Goal: Information Seeking & Learning: Learn about a topic

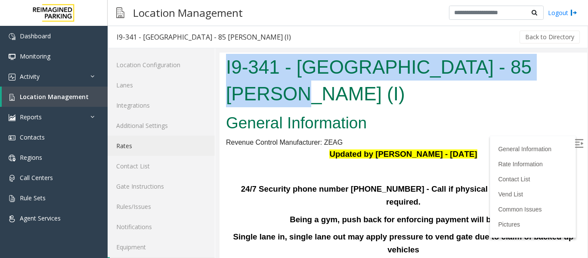
scroll to position [26, 0]
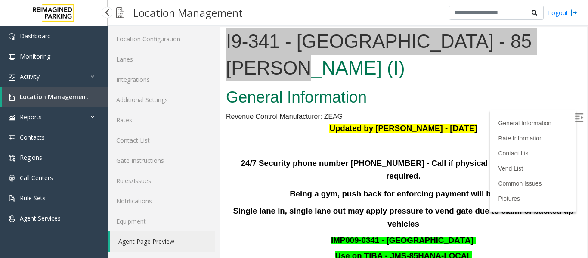
click at [92, 104] on link "Location Management" at bounding box center [55, 97] width 106 height 20
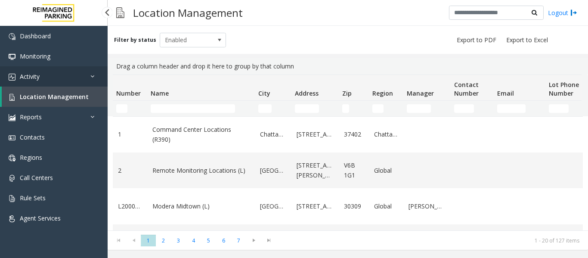
click at [93, 75] on icon at bounding box center [94, 76] width 9 height 6
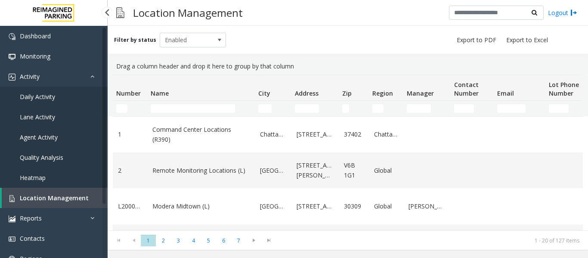
click at [58, 137] on link "Agent Activity" at bounding box center [54, 137] width 108 height 20
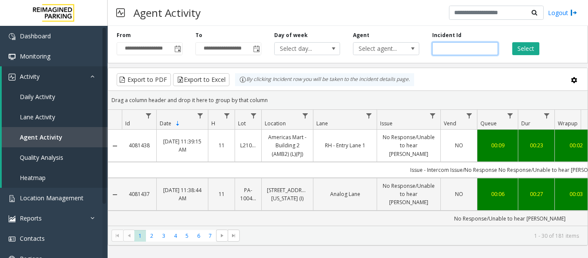
click at [457, 50] on input "number" at bounding box center [465, 48] width 66 height 13
paste input "*******"
type input "*******"
click at [530, 47] on button "Select" at bounding box center [525, 48] width 27 height 13
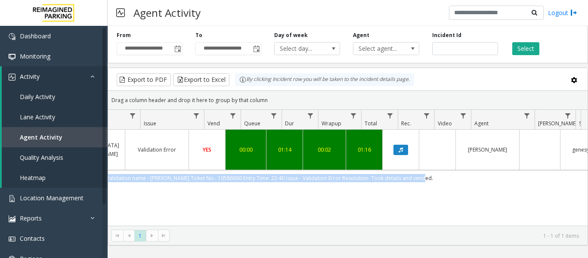
scroll to position [0, 252]
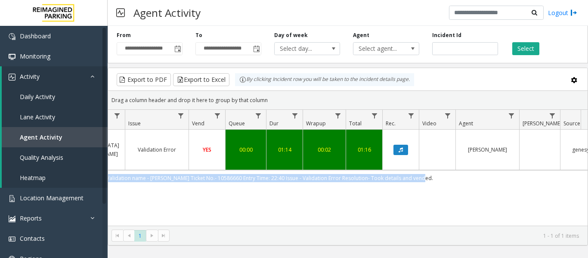
drag, startPoint x: 344, startPoint y: 161, endPoint x: 521, endPoint y: 162, distance: 177.0
click at [521, 170] on td "Goodlife Validation name - [PERSON_NAME] Ticket No.- 10586660 Entry Time: 22:40…" at bounding box center [258, 178] width 776 height 16
click at [176, 48] on span "Toggle popup" at bounding box center [177, 49] width 7 height 7
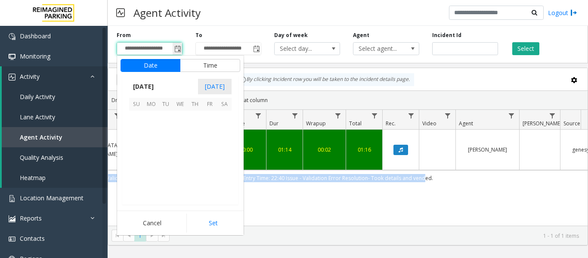
scroll to position [154560, 0]
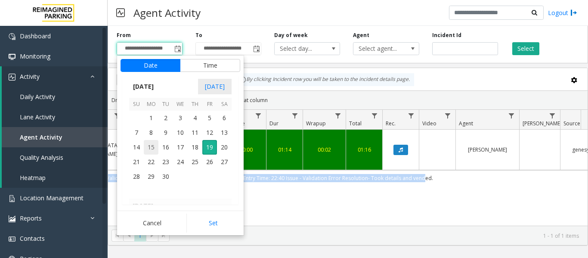
click at [152, 146] on span "15" at bounding box center [151, 147] width 15 height 15
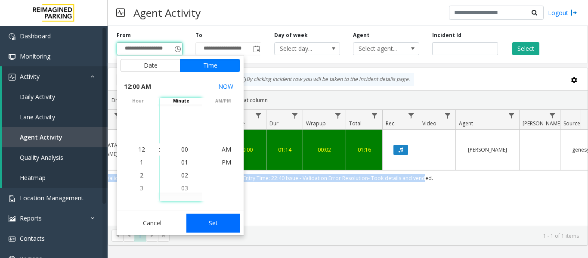
click at [211, 223] on button "Set" at bounding box center [213, 223] width 54 height 19
type input "**********"
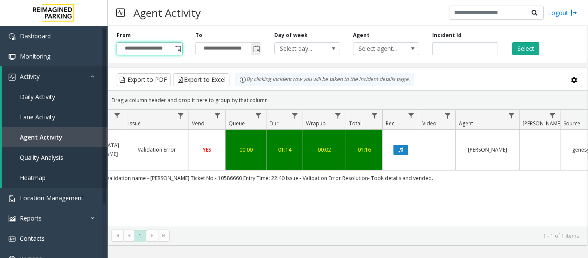
click at [257, 52] on span "Toggle popup" at bounding box center [256, 49] width 7 height 7
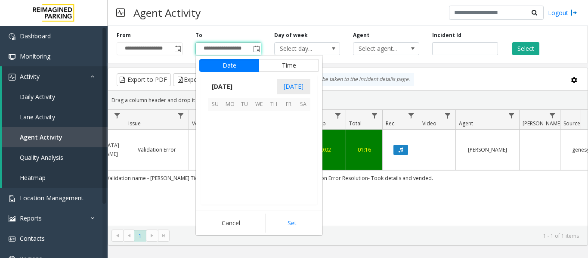
scroll to position [13, 0]
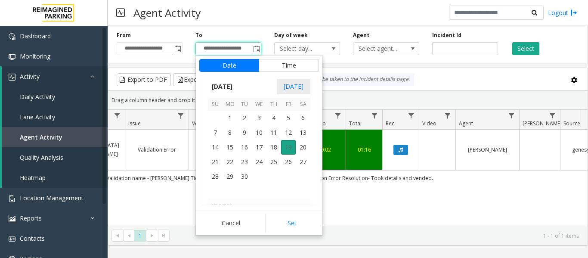
click at [289, 148] on span "19" at bounding box center [288, 147] width 15 height 15
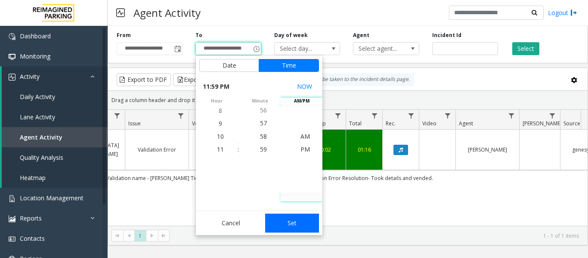
click at [295, 221] on button "Set" at bounding box center [292, 223] width 54 height 19
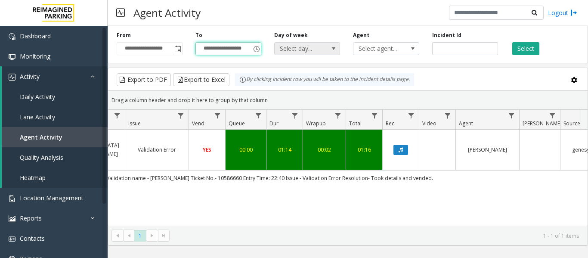
click at [331, 46] on span at bounding box center [333, 48] width 7 height 7
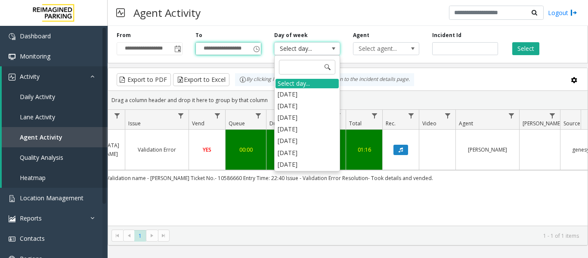
click at [331, 46] on span at bounding box center [333, 48] width 7 height 7
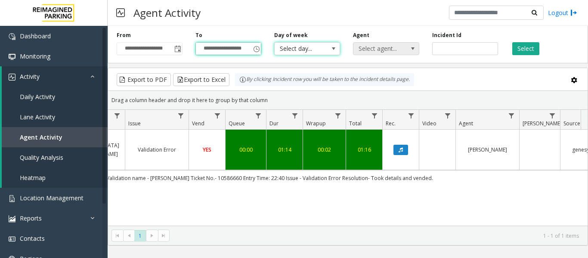
click at [387, 50] on span "Select agent..." at bounding box center [380, 49] width 52 height 12
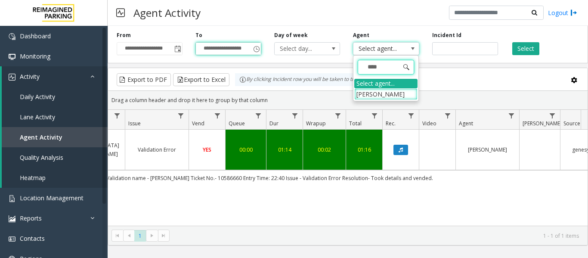
type input "*****"
click at [391, 94] on li "Mohit Kaushal" at bounding box center [385, 94] width 63 height 12
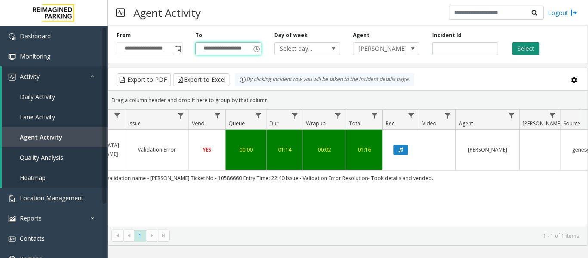
click at [522, 45] on button "Select" at bounding box center [525, 48] width 27 height 13
drag, startPoint x: 495, startPoint y: 48, endPoint x: 430, endPoint y: 48, distance: 65.0
click at [430, 48] on div "Incident Id *******" at bounding box center [465, 43] width 79 height 24
click at [533, 48] on button "Select" at bounding box center [525, 48] width 27 height 13
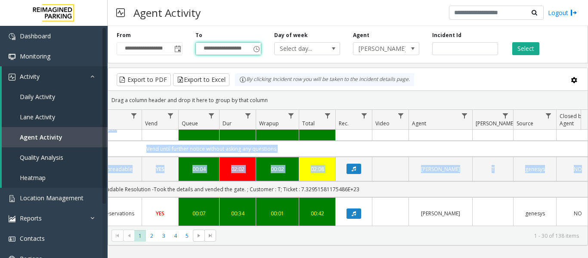
scroll to position [0, 317]
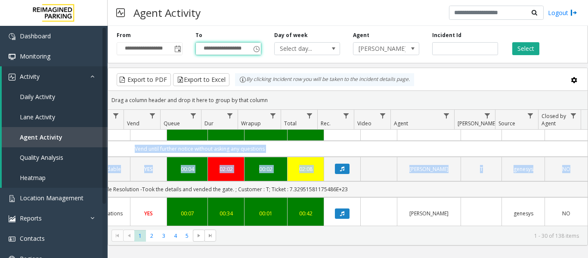
drag, startPoint x: 112, startPoint y: 174, endPoint x: 340, endPoint y: 171, distance: 228.7
click at [340, 181] on td "Issue -Ticket Unreadable Resolution -Took the details and vended the gate. ; Cu…" at bounding box center [199, 189] width 776 height 16
click at [351, 181] on td "Issue -Ticket Unreadable Resolution -Took the details and vended the gate. ; Cu…" at bounding box center [199, 189] width 776 height 16
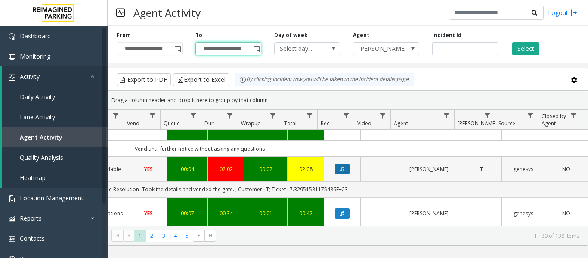
click at [342, 164] on button "Data table" at bounding box center [342, 169] width 15 height 10
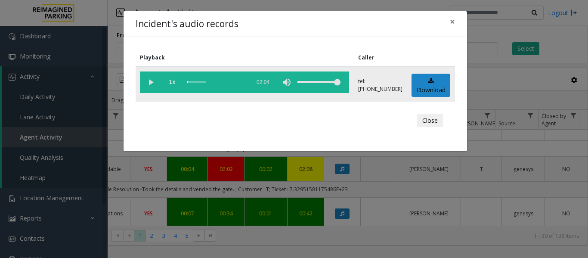
click at [153, 80] on vg-play-pause at bounding box center [151, 82] width 22 height 22
click at [211, 82] on div "scrub bar" at bounding box center [216, 82] width 59 height 22
click at [201, 83] on div "scrub bar" at bounding box center [216, 82] width 59 height 22
click at [149, 81] on vg-play-pause at bounding box center [151, 82] width 22 height 22
click at [233, 81] on div "scrub bar" at bounding box center [216, 82] width 59 height 22
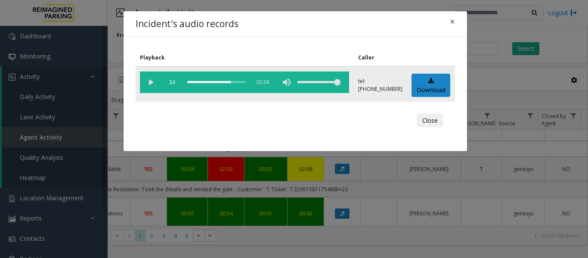
click at [150, 82] on vg-play-pause at bounding box center [151, 82] width 22 height 22
click at [427, 120] on button "Close" at bounding box center [430, 121] width 26 height 14
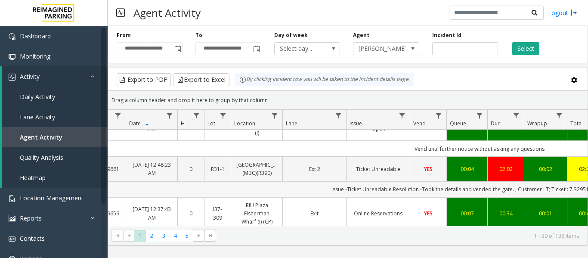
scroll to position [0, 0]
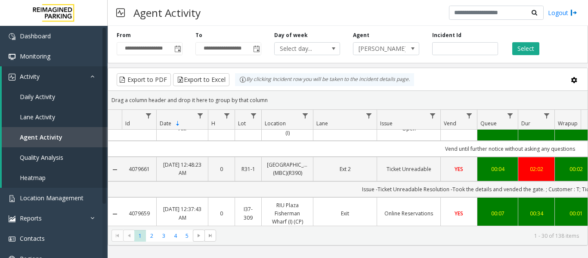
drag, startPoint x: 346, startPoint y: 171, endPoint x: 148, endPoint y: 167, distance: 197.7
click at [148, 181] on td "Issue -Ticket Unreadable Resolution -Took the details and vended the gate. ; Cu…" at bounding box center [510, 189] width 776 height 16
drag, startPoint x: 125, startPoint y: 141, endPoint x: 150, endPoint y: 146, distance: 25.5
click at [150, 157] on td "4079661" at bounding box center [139, 169] width 34 height 24
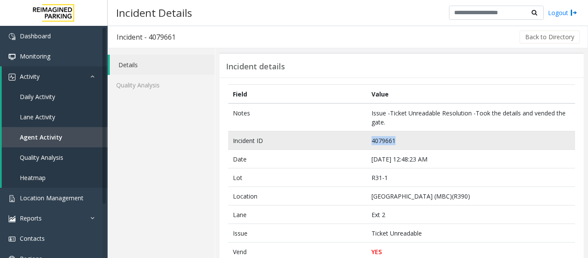
drag, startPoint x: 398, startPoint y: 138, endPoint x: 343, endPoint y: 141, distance: 55.2
click at [343, 141] on tr "Incident ID 4079661" at bounding box center [401, 140] width 347 height 19
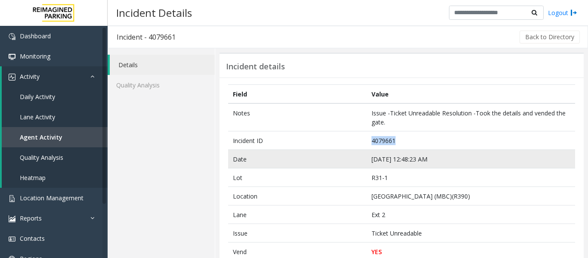
copy tr "4079661"
drag, startPoint x: 433, startPoint y: 161, endPoint x: 367, endPoint y: 160, distance: 66.3
click at [367, 160] on td "Sep 17 12:48:23 AM" at bounding box center [471, 159] width 208 height 19
copy td "Sep 17 12:48:23 AM"
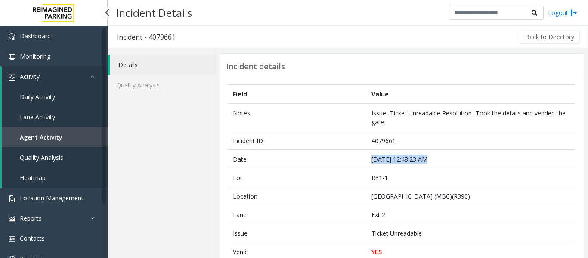
click at [92, 139] on link "Agent Activity" at bounding box center [55, 137] width 106 height 20
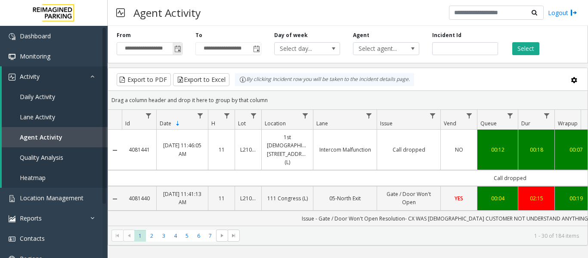
click at [176, 50] on span "Toggle popup" at bounding box center [177, 49] width 7 height 7
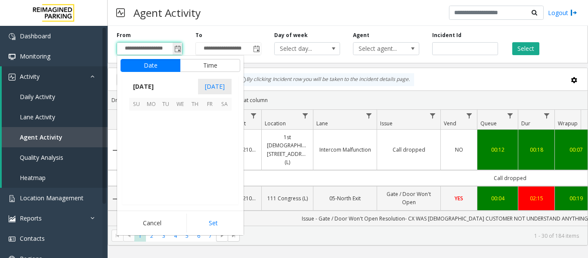
scroll to position [154560, 0]
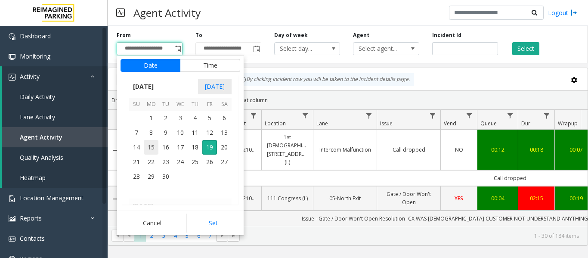
click at [155, 145] on span "15" at bounding box center [151, 147] width 15 height 15
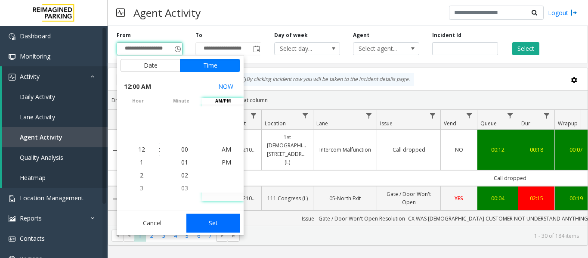
click at [230, 225] on button "Set" at bounding box center [213, 223] width 54 height 19
type input "**********"
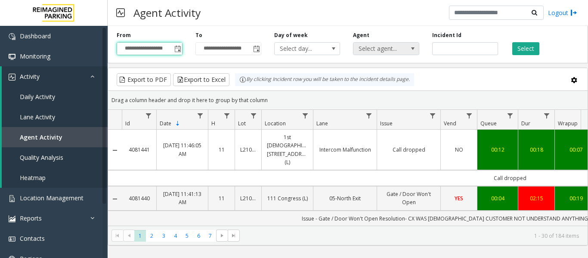
click at [413, 48] on span at bounding box center [413, 48] width 7 height 7
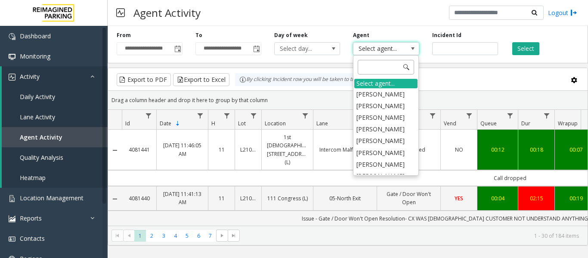
click at [390, 67] on input at bounding box center [386, 67] width 56 height 15
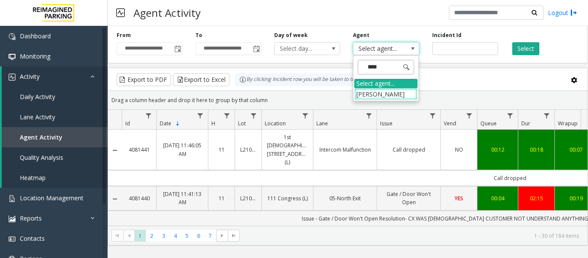
type input "*****"
click at [382, 90] on li "Naman Giri" at bounding box center [385, 94] width 63 height 12
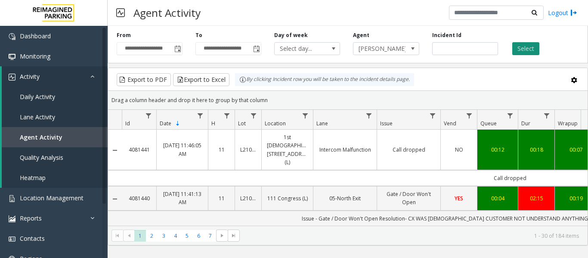
click at [531, 47] on button "Select" at bounding box center [525, 48] width 27 height 13
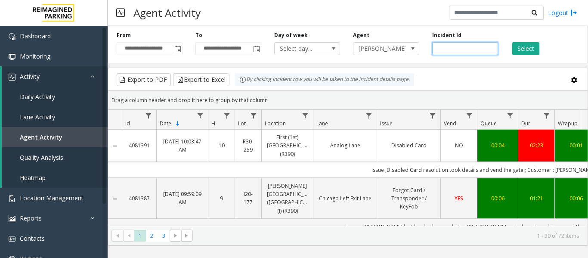
click at [444, 46] on input "number" at bounding box center [465, 48] width 66 height 13
paste input "*******"
type input "*******"
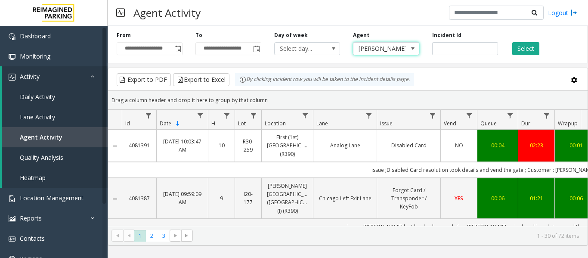
click at [397, 49] on span "Naman Giri" at bounding box center [380, 49] width 52 height 12
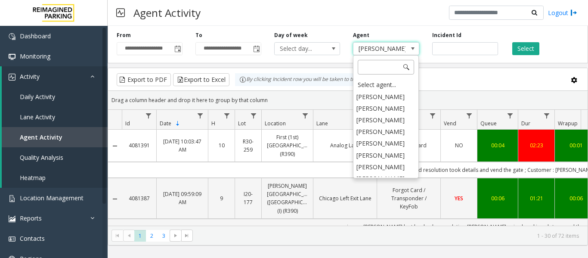
scroll to position [3885, 0]
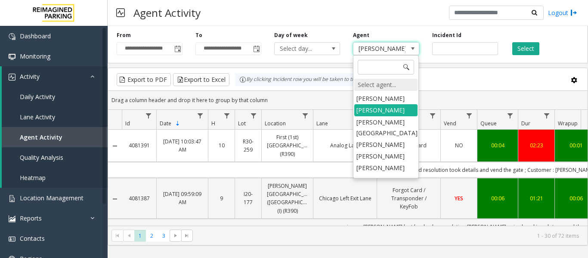
click at [388, 85] on div "Select agent..." at bounding box center [385, 85] width 63 height 12
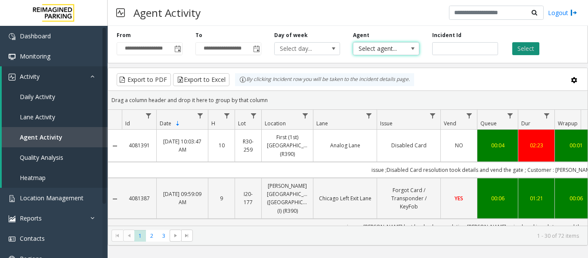
click at [531, 45] on button "Select" at bounding box center [525, 48] width 27 height 13
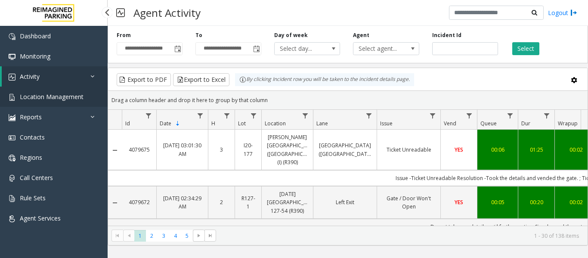
click at [62, 99] on span "Location Management" at bounding box center [52, 97] width 64 height 8
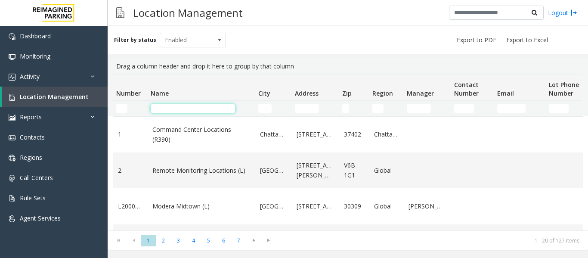
click at [168, 106] on input "Name Filter" at bounding box center [193, 108] width 84 height 9
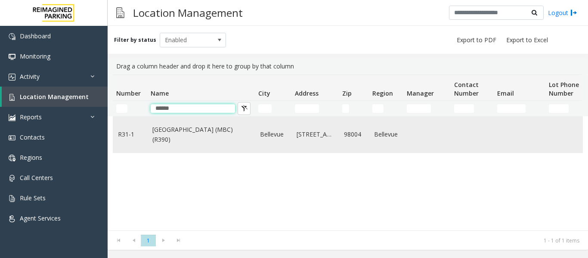
type input "******"
click at [182, 132] on link "[GEOGRAPHIC_DATA] (MBC)(R390)" at bounding box center [200, 134] width 97 height 19
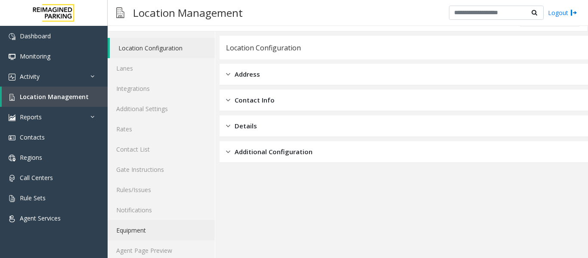
scroll to position [26, 0]
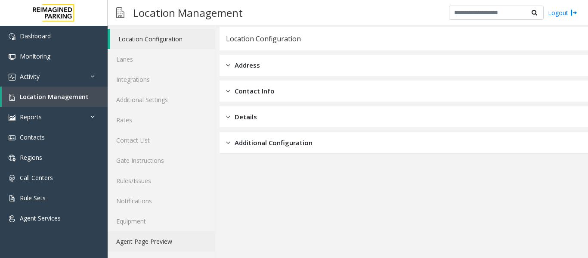
click at [160, 236] on link "Agent Page Preview" at bounding box center [161, 241] width 107 height 20
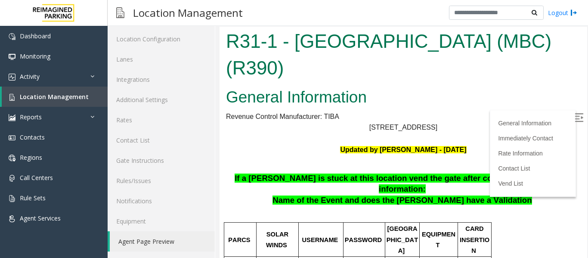
click at [574, 118] on label at bounding box center [580, 118] width 13 height 13
click at [70, 92] on link "Location Management" at bounding box center [55, 97] width 106 height 20
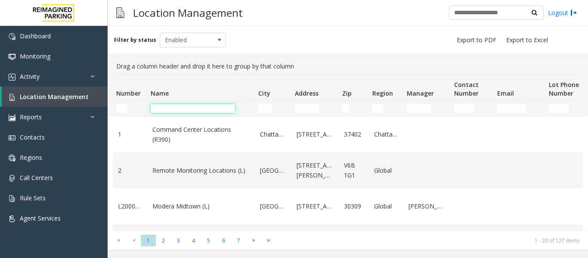
click at [182, 112] on input "Name Filter" at bounding box center [193, 108] width 84 height 9
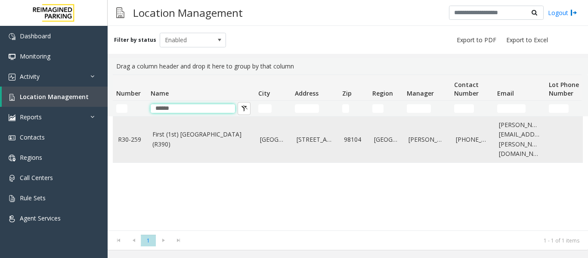
type input "*****"
click at [188, 130] on link "First (1st) [GEOGRAPHIC_DATA] (R390)" at bounding box center [200, 139] width 97 height 19
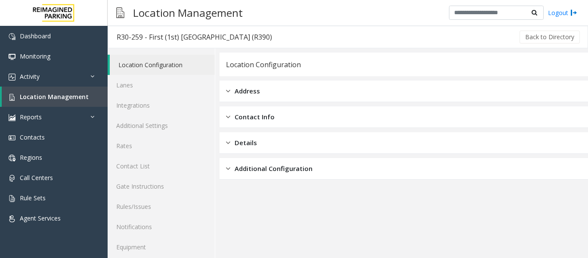
scroll to position [26, 0]
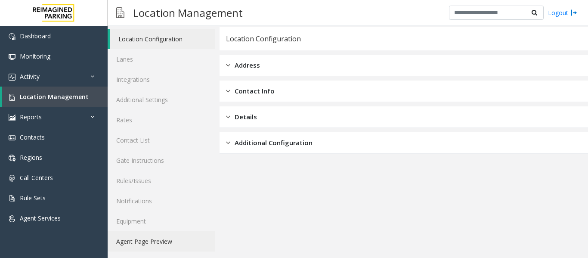
click at [168, 233] on link "Agent Page Preview" at bounding box center [161, 241] width 107 height 20
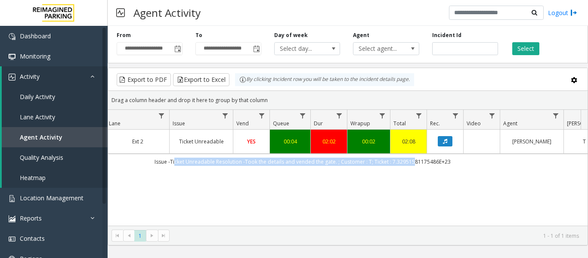
scroll to position [0, 210]
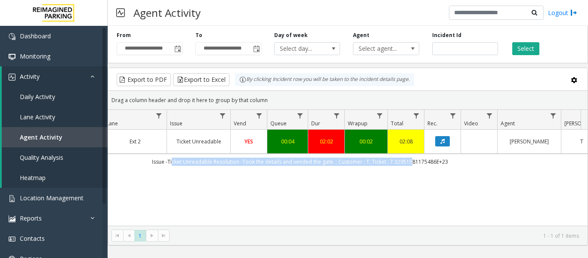
drag, startPoint x: 382, startPoint y: 171, endPoint x: 565, endPoint y: 170, distance: 183.0
click at [565, 169] on td "Issue -Ticket Unreadable Resolution -Took the details and vended the gate. ; Cu…" at bounding box center [300, 162] width 776 height 16
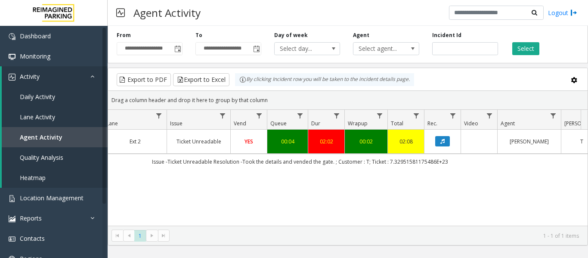
click at [459, 199] on div "4079661 Sep 17, 2025 12:48:23 AM 0 R31-1 Meydenbauer Center (MBC)(R390) Ext 2 T…" at bounding box center [348, 184] width 480 height 108
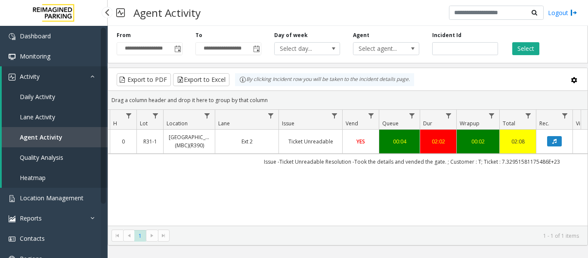
scroll to position [0, 0]
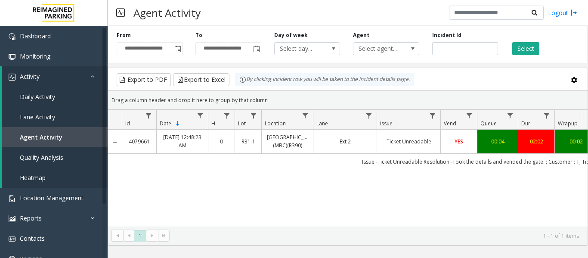
drag, startPoint x: 462, startPoint y: 171, endPoint x: 185, endPoint y: 174, distance: 276.9
click at [185, 169] on td "Issue -Ticket Unreadable Resolution -Took the details and vended the gate. ; Cu…" at bounding box center [510, 162] width 776 height 16
click at [189, 169] on td "Issue -Ticket Unreadable Resolution -Took the details and vended the gate. ; Cu…" at bounding box center [510, 162] width 776 height 16
click at [396, 50] on span "Select agent..." at bounding box center [380, 49] width 52 height 12
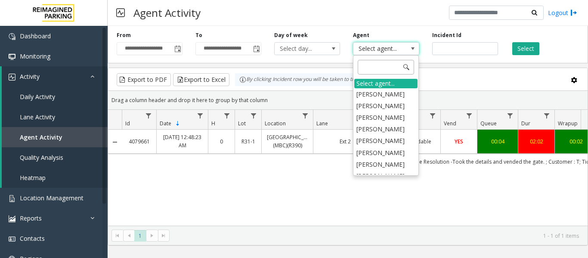
click at [382, 68] on input at bounding box center [386, 67] width 56 height 15
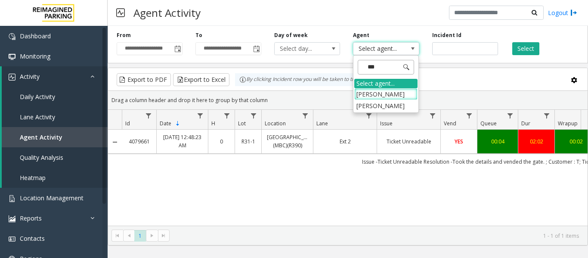
type input "****"
click at [386, 92] on li "[PERSON_NAME]" at bounding box center [385, 94] width 63 height 12
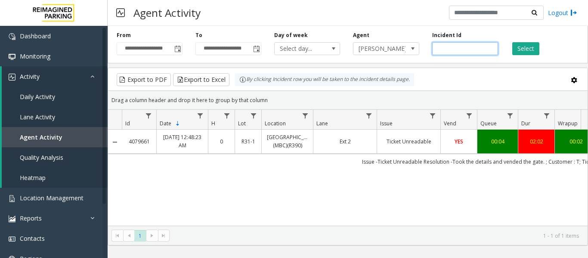
drag, startPoint x: 463, startPoint y: 47, endPoint x: 430, endPoint y: 54, distance: 34.3
click at [430, 54] on div "Incident Id *******" at bounding box center [465, 43] width 79 height 24
click at [531, 47] on button "Select" at bounding box center [525, 48] width 27 height 13
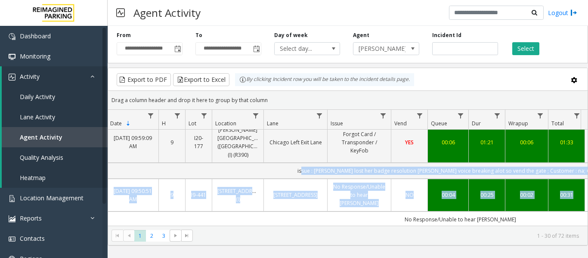
scroll to position [0, 129]
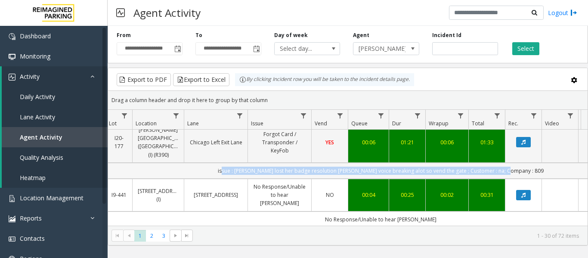
drag, startPoint x: 373, startPoint y: 218, endPoint x: 522, endPoint y: 162, distance: 158.8
click at [522, 163] on td "issue : [PERSON_NAME] lost her badge resolution [PERSON_NAME] voice breaking al…" at bounding box center [381, 171] width 776 height 16
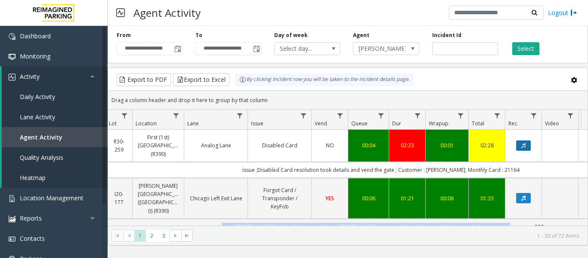
click at [528, 148] on button "Data table" at bounding box center [523, 145] width 15 height 10
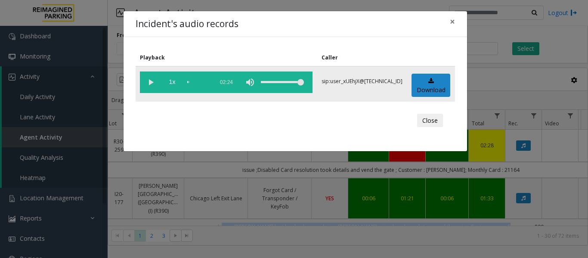
click at [154, 81] on vg-play-pause at bounding box center [151, 82] width 22 height 22
click at [425, 118] on button "Close" at bounding box center [430, 121] width 26 height 14
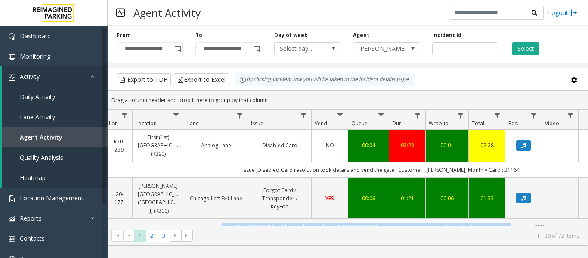
scroll to position [0, 0]
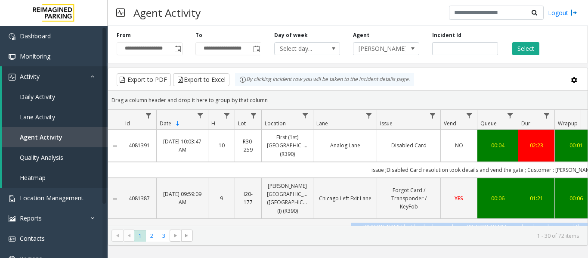
drag, startPoint x: 521, startPoint y: 169, endPoint x: 116, endPoint y: 158, distance: 405.0
click at [129, 167] on td "issue ;Disabled Card resolution took details and vend the gate ; Customer : [PE…" at bounding box center [510, 170] width 776 height 16
click at [135, 148] on link "4081391" at bounding box center [139, 145] width 24 height 8
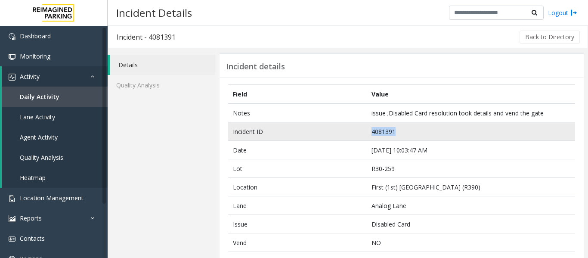
drag, startPoint x: 403, startPoint y: 131, endPoint x: 363, endPoint y: 130, distance: 39.6
click at [363, 130] on tr "Incident ID 4081391" at bounding box center [401, 131] width 347 height 19
copy tr "4081391"
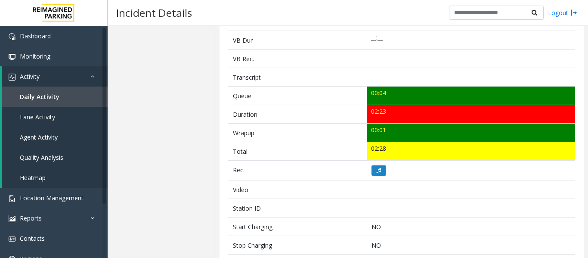
scroll to position [258, 0]
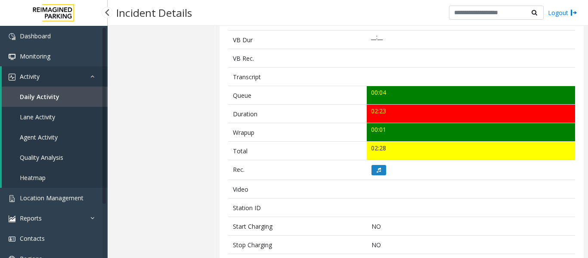
click at [60, 98] on link "Daily Activity" at bounding box center [55, 97] width 106 height 20
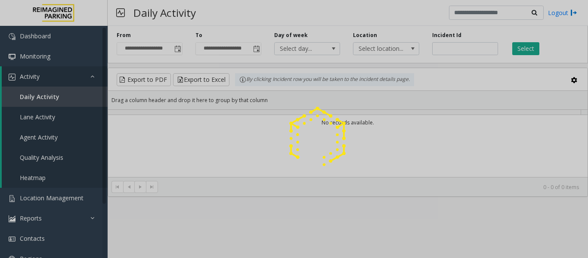
click at [52, 139] on div at bounding box center [294, 129] width 588 height 258
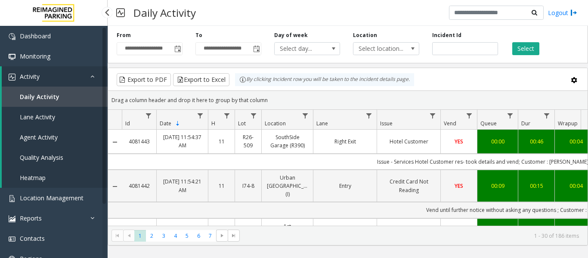
click at [51, 137] on span "Agent Activity" at bounding box center [39, 137] width 38 height 8
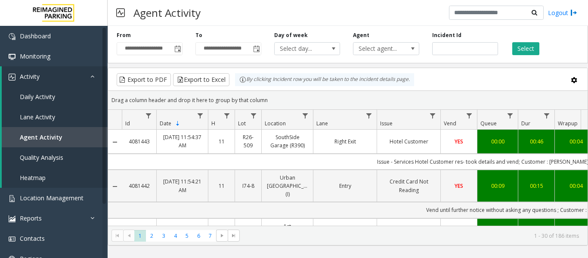
click at [177, 48] on span "Toggle popup" at bounding box center [177, 49] width 7 height 7
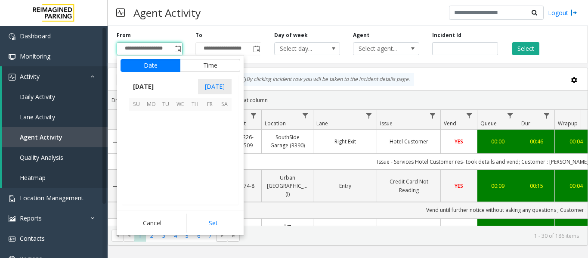
scroll to position [154560, 0]
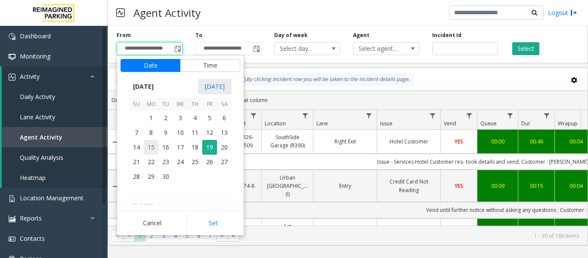
click at [156, 145] on span "15" at bounding box center [151, 147] width 15 height 15
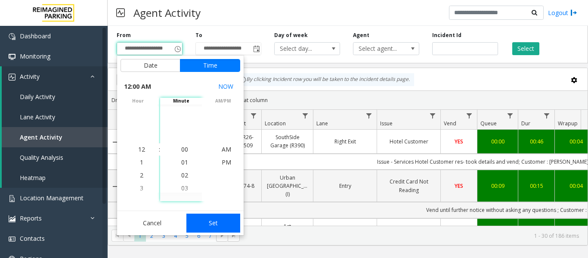
click at [216, 224] on button "Set" at bounding box center [213, 223] width 54 height 19
type input "**********"
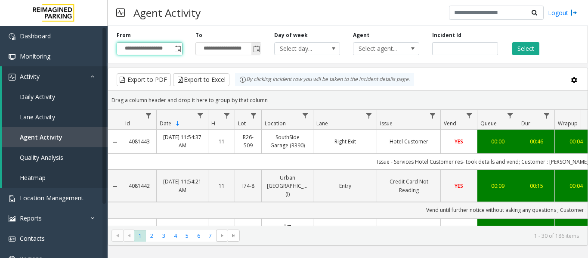
click at [259, 50] on span "Toggle popup" at bounding box center [256, 49] width 7 height 7
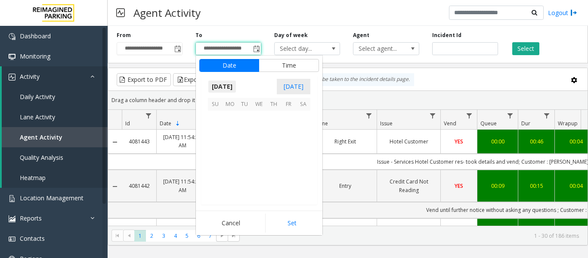
scroll to position [13, 0]
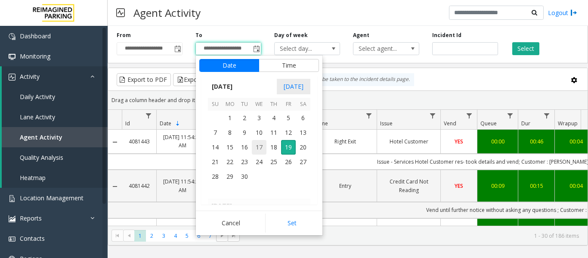
click at [260, 150] on span "17" at bounding box center [259, 147] width 15 height 15
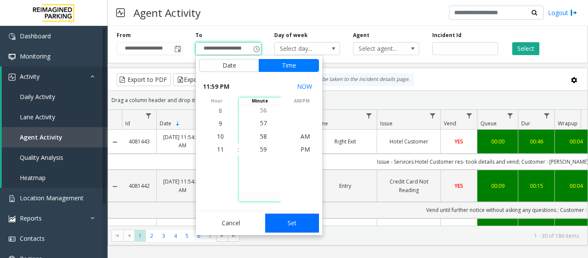
click at [290, 226] on button "Set" at bounding box center [292, 223] width 54 height 19
type input "**********"
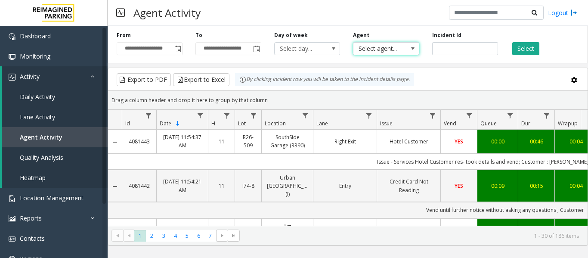
click at [412, 47] on span at bounding box center [413, 48] width 7 height 7
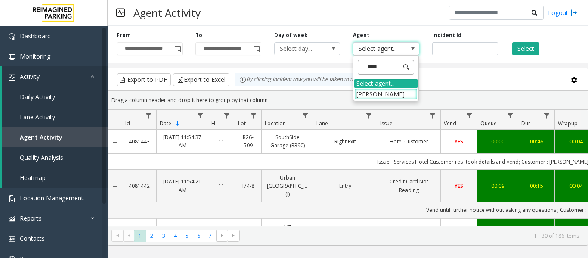
type input "*****"
drag, startPoint x: 391, startPoint y: 92, endPoint x: 424, endPoint y: 83, distance: 34.8
click at [392, 91] on li "[PERSON_NAME]" at bounding box center [385, 94] width 63 height 12
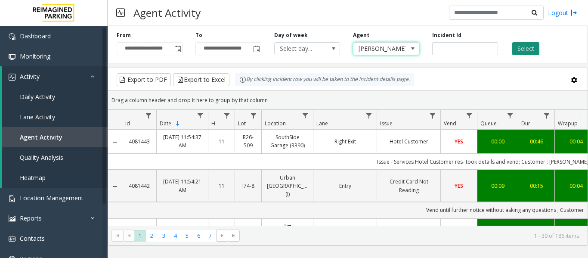
click at [521, 44] on button "Select" at bounding box center [525, 48] width 27 height 13
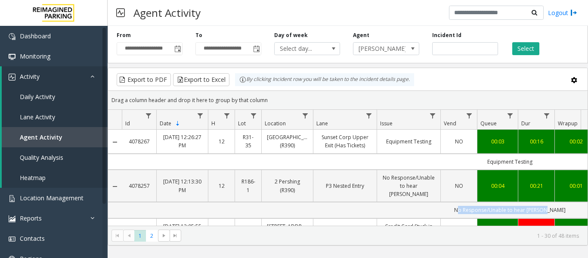
drag, startPoint x: 467, startPoint y: 208, endPoint x: 568, endPoint y: 204, distance: 101.7
click at [568, 204] on td "No Response/Unable to hear parker" at bounding box center [510, 210] width 776 height 16
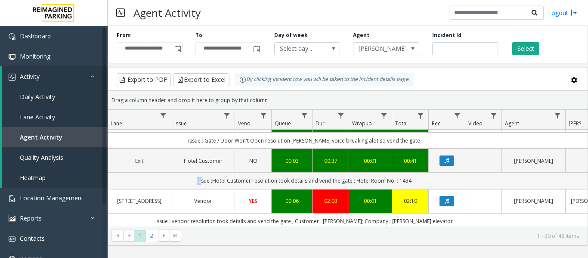
scroll to position [0, 245]
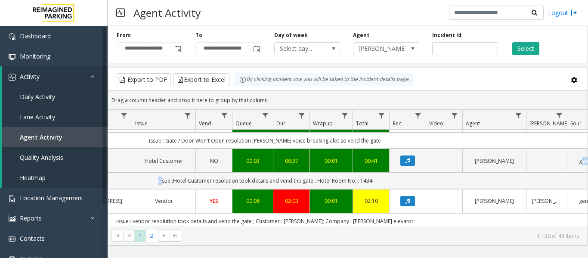
drag, startPoint x: 407, startPoint y: 173, endPoint x: 541, endPoint y: 173, distance: 133.9
click at [541, 173] on td "issue ;Hotel Customer resolution took details and vend the gate ; Hotel Room No…" at bounding box center [265, 181] width 776 height 16
click at [403, 155] on button "Data table" at bounding box center [407, 160] width 15 height 10
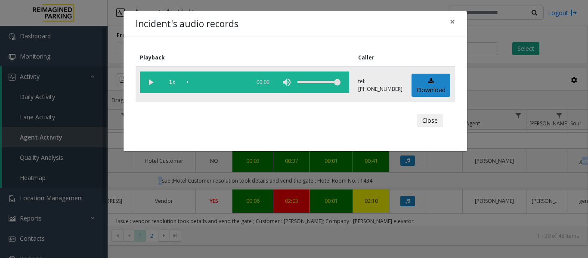
click at [152, 82] on vg-play-pause at bounding box center [151, 82] width 22 height 22
click at [434, 126] on button "Close" at bounding box center [430, 121] width 26 height 14
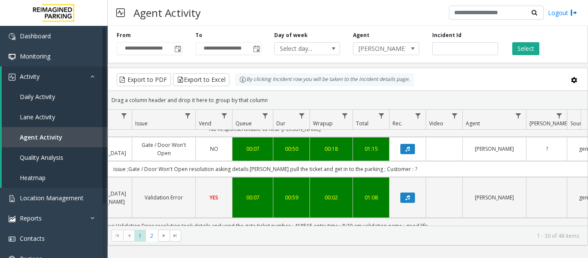
scroll to position [904, 245]
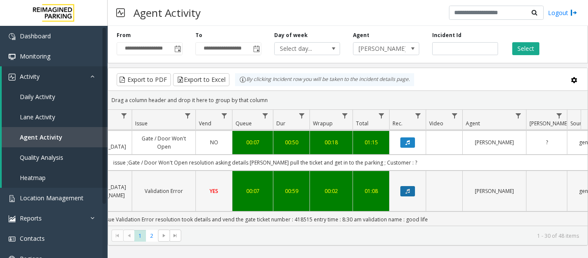
click at [412, 186] on button "Data table" at bounding box center [407, 191] width 15 height 10
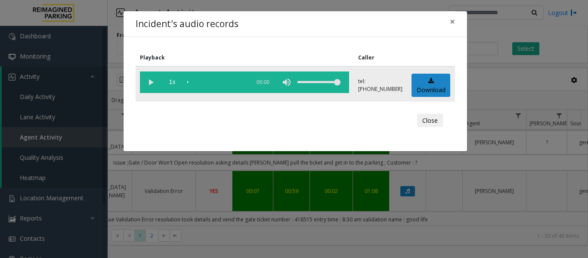
click at [153, 81] on vg-play-pause at bounding box center [151, 82] width 22 height 22
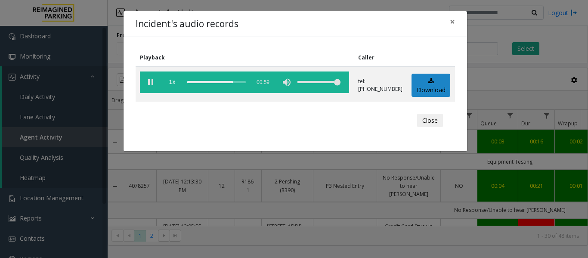
scroll to position [904, 245]
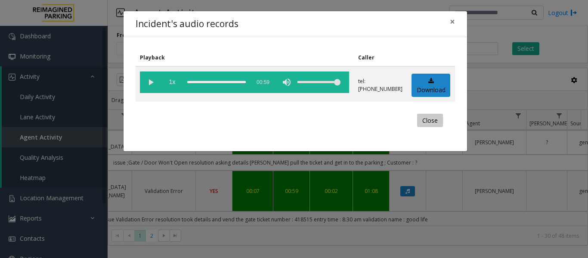
click at [429, 118] on button "Close" at bounding box center [430, 121] width 26 height 14
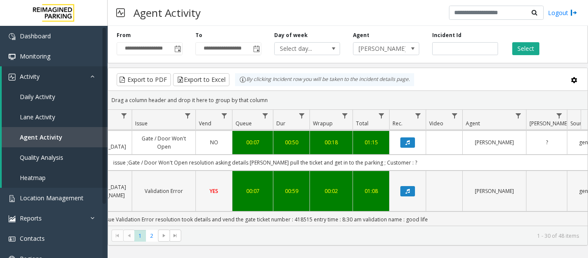
click at [122, 183] on link "[GEOGRAPHIC_DATA] - 85 [PERSON_NAME]" at bounding box center [100, 191] width 53 height 16
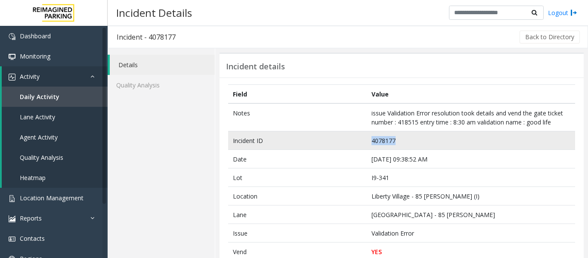
drag, startPoint x: 395, startPoint y: 139, endPoint x: 355, endPoint y: 142, distance: 40.2
click at [355, 142] on tr "Incident ID 4078177" at bounding box center [401, 140] width 347 height 19
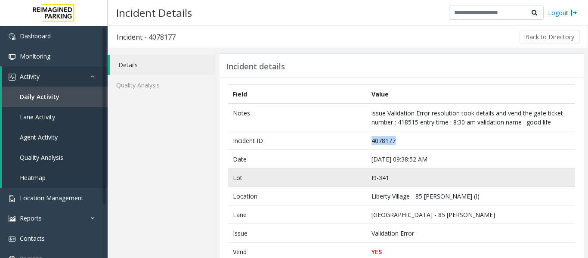
copy tr "4078177"
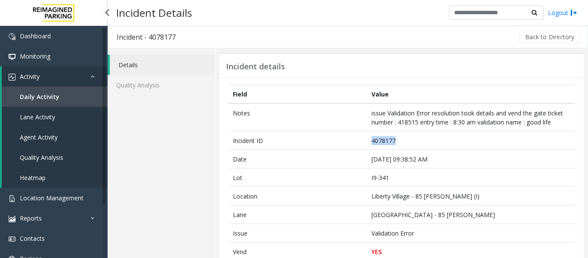
click at [43, 101] on link "Daily Activity" at bounding box center [55, 97] width 106 height 20
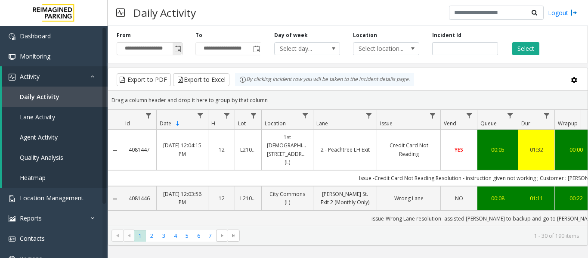
click at [174, 50] on span "Toggle popup" at bounding box center [177, 49] width 7 height 7
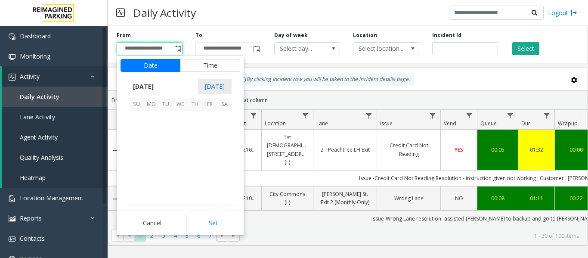
scroll to position [154560, 0]
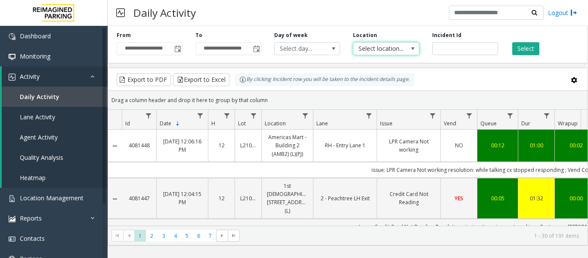
click at [357, 49] on span "Select location..." at bounding box center [380, 49] width 52 height 12
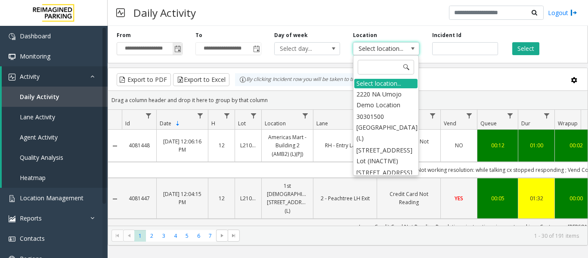
click at [176, 45] on span "Toggle popup" at bounding box center [177, 49] width 9 height 14
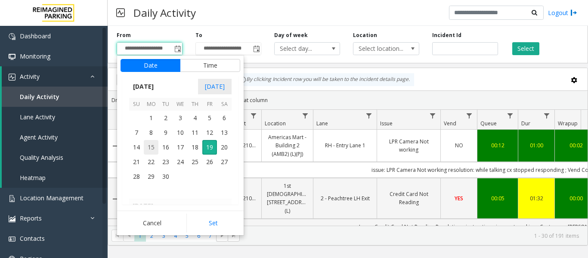
click at [154, 152] on span "15" at bounding box center [151, 147] width 15 height 15
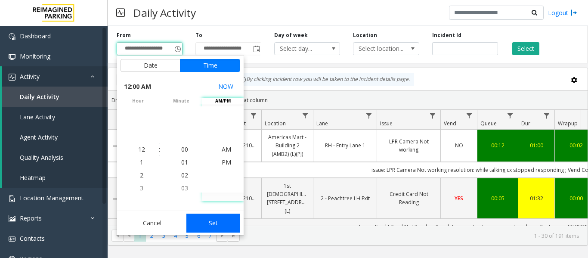
click at [228, 223] on button "Set" at bounding box center [213, 223] width 54 height 19
type input "**********"
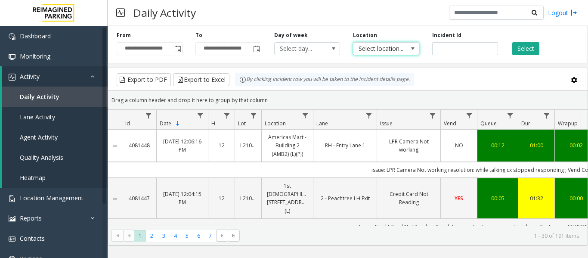
click at [379, 47] on span "Select location..." at bounding box center [380, 49] width 52 height 12
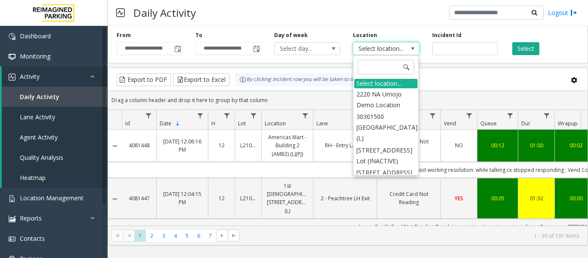
click at [379, 47] on span "Select location..." at bounding box center [380, 49] width 52 height 12
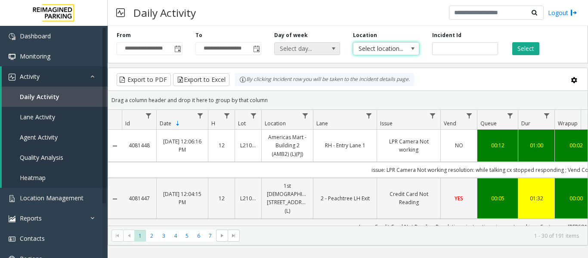
click at [329, 52] on span at bounding box center [334, 49] width 12 height 12
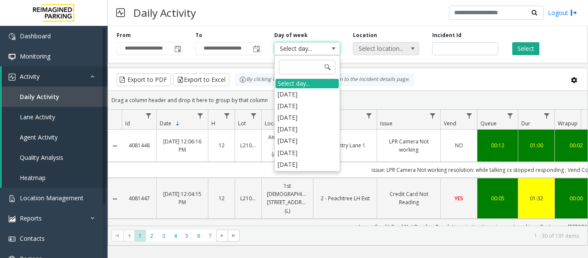
click at [368, 49] on span "Select location..." at bounding box center [380, 49] width 52 height 12
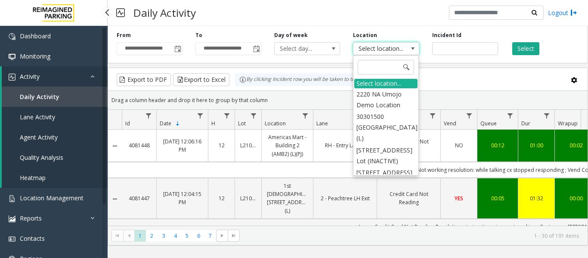
click at [34, 137] on span "Agent Activity" at bounding box center [39, 137] width 38 height 8
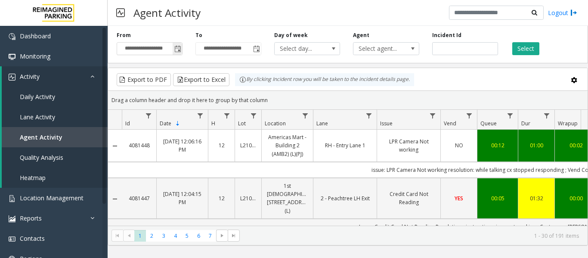
click at [176, 50] on span "Toggle popup" at bounding box center [177, 49] width 7 height 7
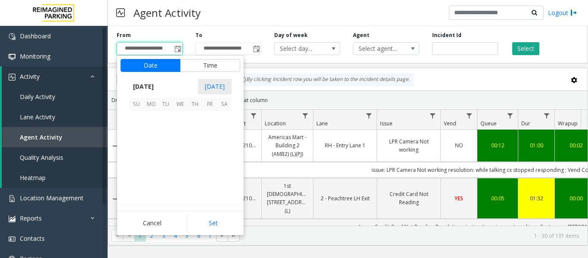
scroll to position [154560, 0]
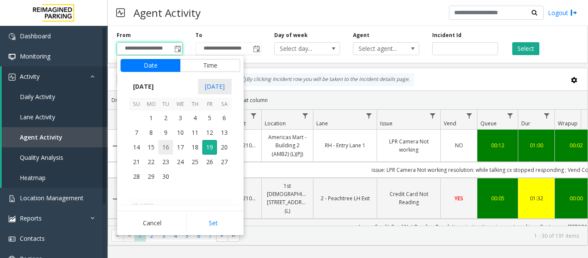
click at [158, 144] on span "16" at bounding box center [165, 147] width 15 height 15
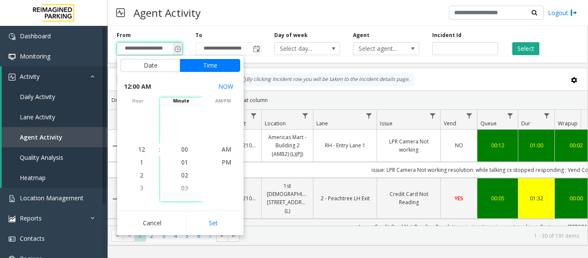
click at [181, 45] on span "Toggle popup" at bounding box center [177, 49] width 9 height 14
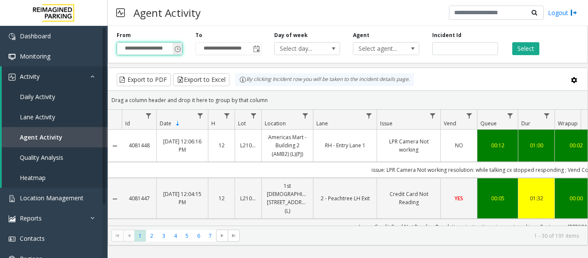
click at [173, 48] on span "Toggle popup" at bounding box center [177, 49] width 9 height 14
click at [174, 50] on span "Toggle popup" at bounding box center [177, 49] width 9 height 14
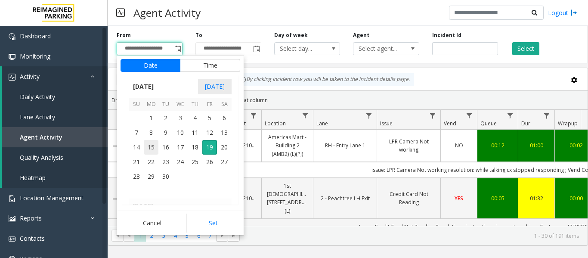
click at [155, 146] on span "15" at bounding box center [151, 147] width 15 height 15
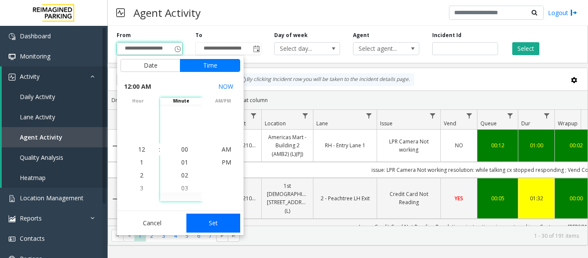
click at [199, 217] on button "Set" at bounding box center [213, 223] width 54 height 19
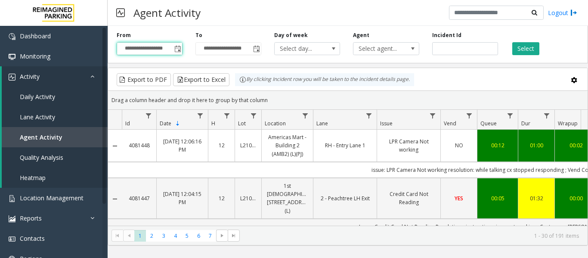
type input "**********"
click at [385, 47] on span "Select agent..." at bounding box center [380, 49] width 52 height 12
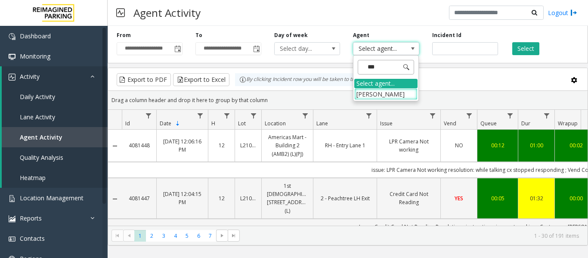
type input "****"
click at [385, 98] on li "[PERSON_NAME]" at bounding box center [385, 94] width 63 height 12
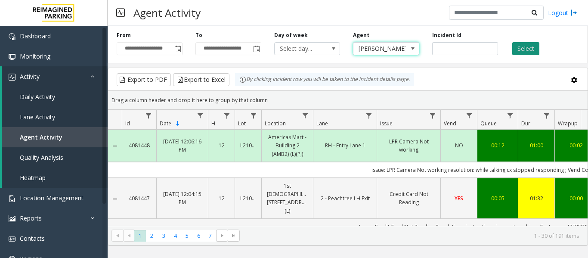
click at [524, 53] on button "Select" at bounding box center [525, 48] width 27 height 13
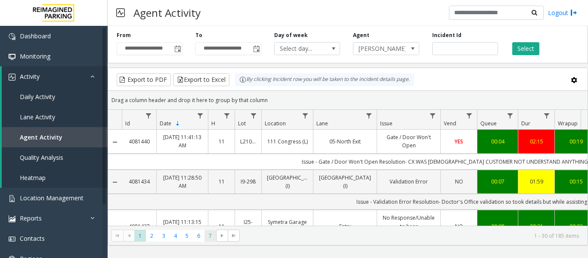
click at [213, 237] on span "7" at bounding box center [211, 236] width 12 height 12
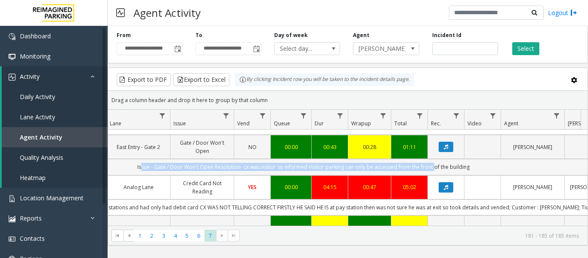
drag, startPoint x: 348, startPoint y: 168, endPoint x: 569, endPoint y: 168, distance: 220.9
click at [569, 168] on td "Issue - Gate / Door Won't Open Resolution- cx was visitor so informed Visitor p…" at bounding box center [303, 167] width 776 height 16
click at [447, 143] on button "Data table" at bounding box center [446, 147] width 15 height 10
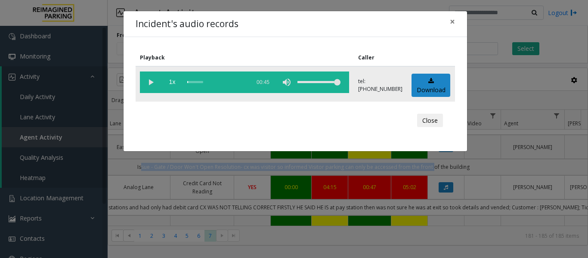
click at [155, 83] on vg-play-pause at bounding box center [151, 82] width 22 height 22
click at [149, 87] on vg-play-pause at bounding box center [151, 82] width 22 height 22
click at [188, 82] on div "scrub bar" at bounding box center [216, 82] width 59 height 22
click at [149, 84] on vg-play-pause at bounding box center [151, 82] width 22 height 22
click at [432, 124] on button "Close" at bounding box center [430, 121] width 26 height 14
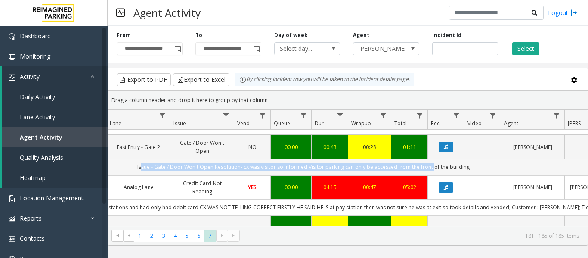
click at [481, 169] on td "Issue - Gate / Door Won't Open Resolution- cx was visitor so informed Visitor p…" at bounding box center [303, 167] width 776 height 16
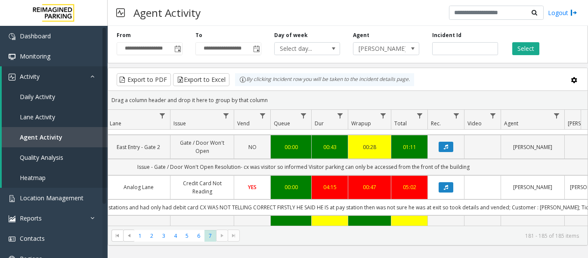
click at [470, 167] on td "Issue - Gate / Door Won't Open Resolution- cx was visitor so informed Visitor p…" at bounding box center [303, 167] width 776 height 16
click at [504, 152] on td "[PERSON_NAME]" at bounding box center [533, 147] width 64 height 24
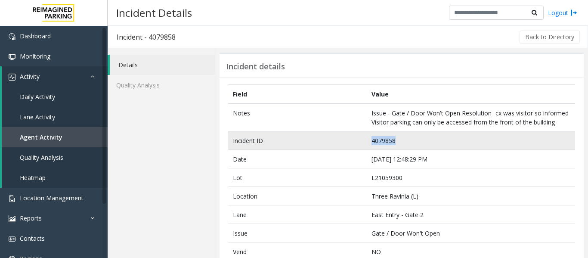
drag, startPoint x: 412, startPoint y: 138, endPoint x: 361, endPoint y: 143, distance: 51.4
click at [361, 143] on tr "Incident ID 4079858" at bounding box center [401, 140] width 347 height 19
copy tr "4079858"
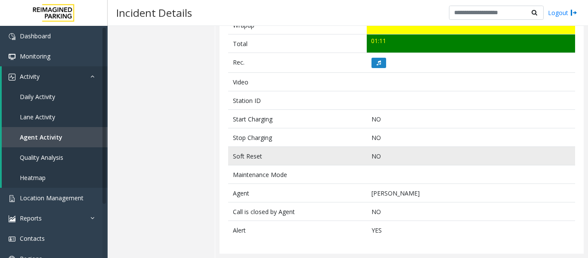
scroll to position [202, 0]
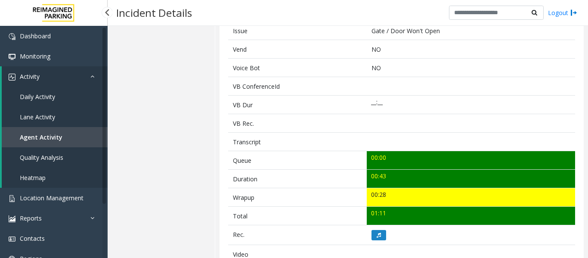
click at [68, 142] on link "Agent Activity" at bounding box center [55, 137] width 106 height 20
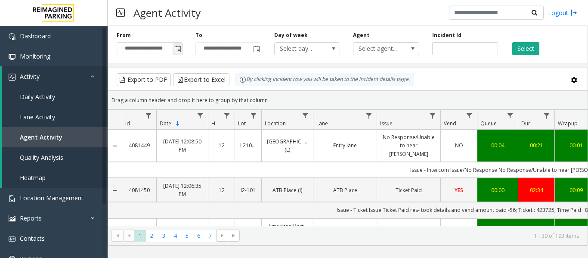
click at [175, 48] on span "Toggle popup" at bounding box center [177, 49] width 7 height 7
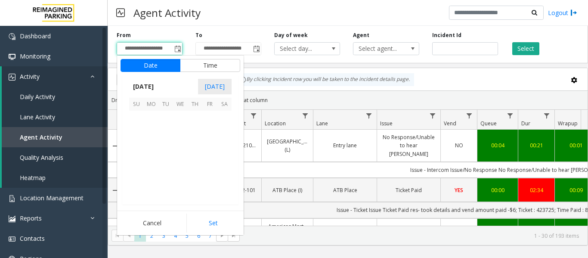
scroll to position [154560, 0]
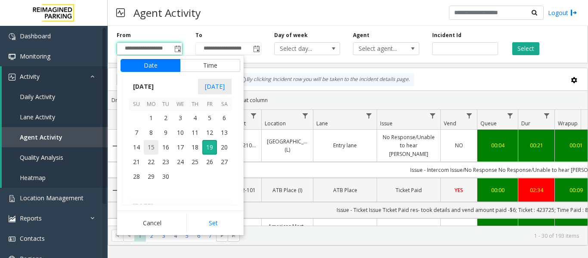
click at [157, 144] on span "15" at bounding box center [151, 147] width 15 height 15
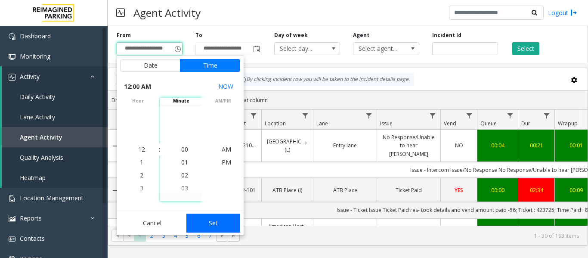
click at [220, 227] on button "Set" at bounding box center [213, 223] width 54 height 19
type input "**********"
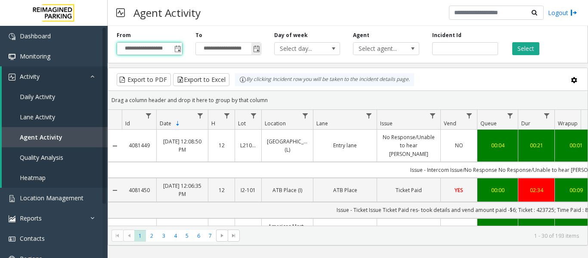
click at [255, 47] on span "Toggle popup" at bounding box center [256, 49] width 7 height 7
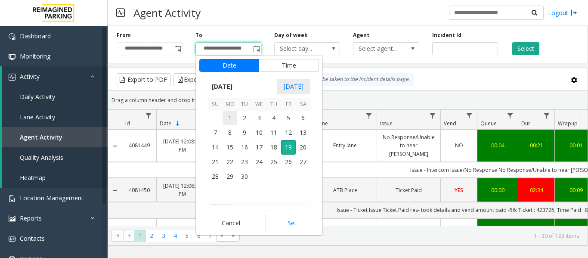
scroll to position [13, 0]
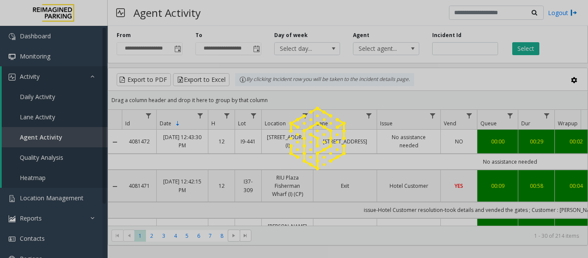
click at [37, 195] on div at bounding box center [294, 129] width 588 height 258
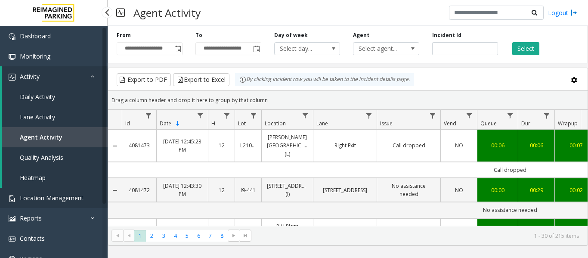
click at [68, 202] on span "Location Management" at bounding box center [52, 198] width 64 height 8
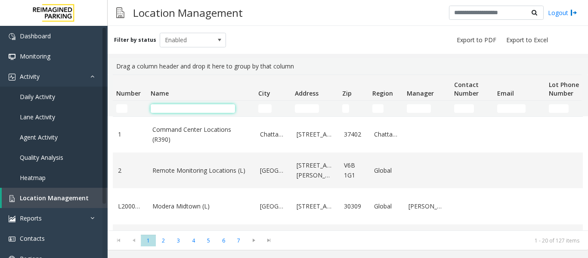
click at [178, 106] on input "Name Filter" at bounding box center [193, 108] width 84 height 9
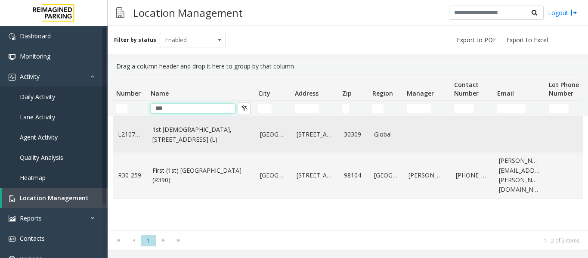
type input "***"
click at [180, 132] on link "1st Presbyterian, 1337 Peachtree St (L)" at bounding box center [200, 134] width 97 height 19
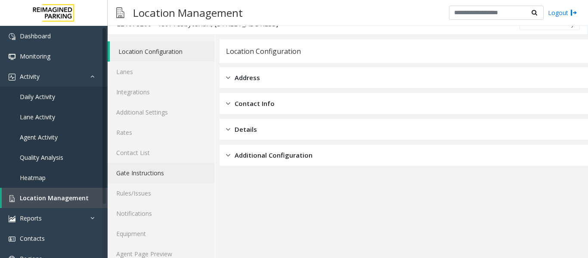
scroll to position [26, 0]
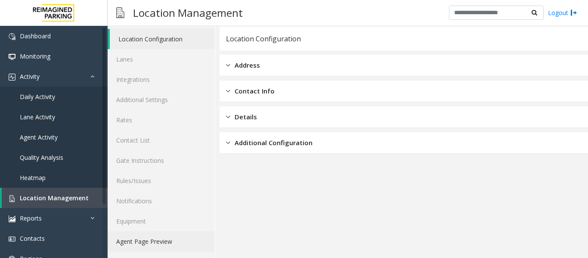
click at [169, 248] on link "Agent Page Preview" at bounding box center [161, 241] width 107 height 20
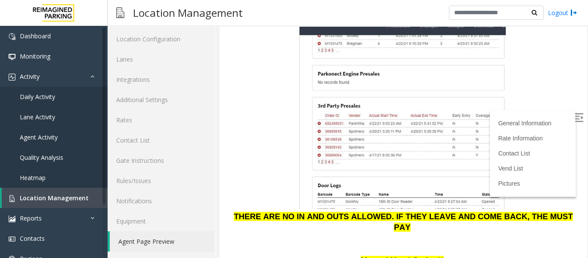
scroll to position [1077, 0]
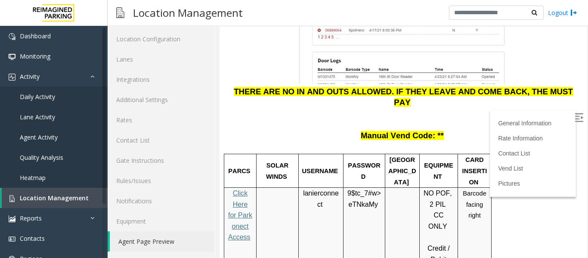
click at [322, 188] on p "lanierconnect" at bounding box center [321, 199] width 38 height 22
click at [574, 116] on label at bounding box center [580, 118] width 13 height 13
drag, startPoint x: 347, startPoint y: 112, endPoint x: 378, endPoint y: 127, distance: 34.7
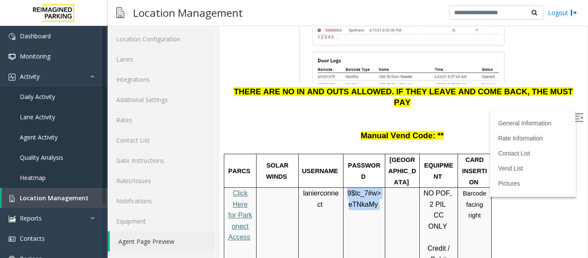
click at [378, 188] on p "9$tc_7#w> eTNkaMy" at bounding box center [364, 199] width 35 height 22
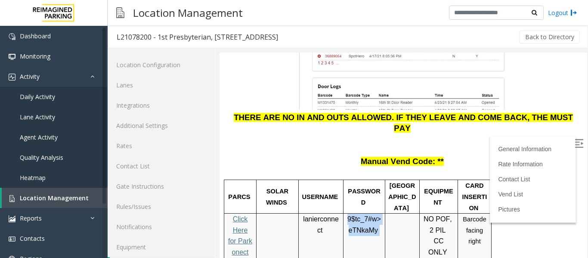
scroll to position [26, 0]
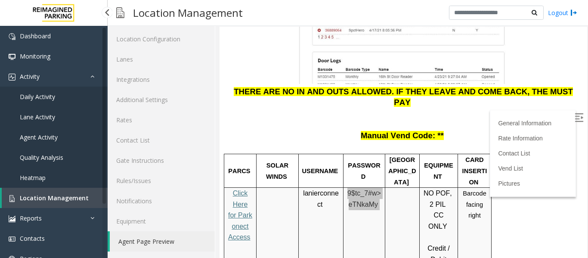
click at [51, 130] on link "Agent Activity" at bounding box center [54, 137] width 108 height 20
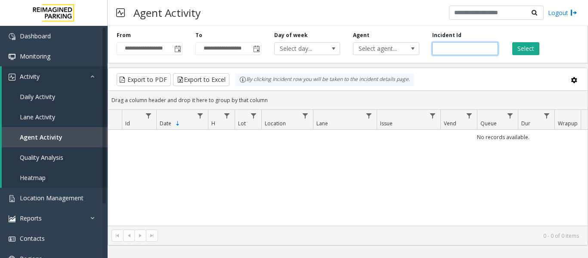
click at [465, 49] on input "number" at bounding box center [465, 48] width 66 height 13
paste input "*******"
type input "*******"
click at [520, 50] on button "Select" at bounding box center [525, 48] width 27 height 13
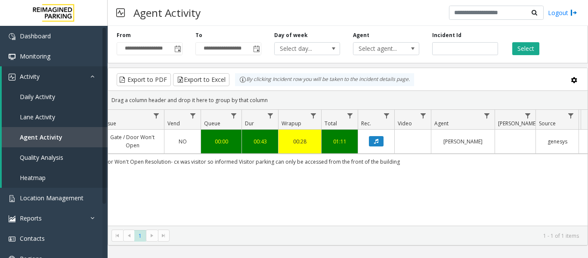
scroll to position [0, 317]
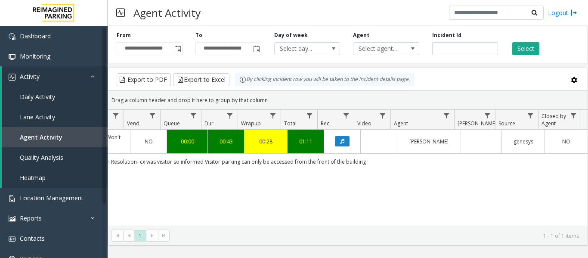
drag, startPoint x: 347, startPoint y: 160, endPoint x: 550, endPoint y: 165, distance: 202.5
click at [550, 165] on td "Issue - Gate / Door Won't Open Resolution- cx was visitor so informed Visitor p…" at bounding box center [199, 162] width 776 height 16
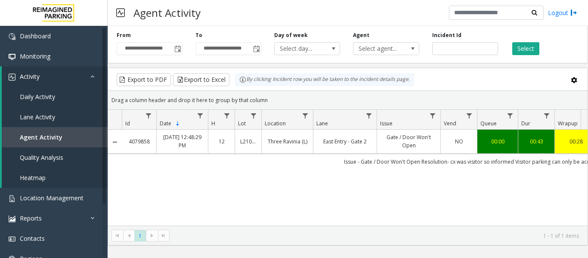
scroll to position [0, 317]
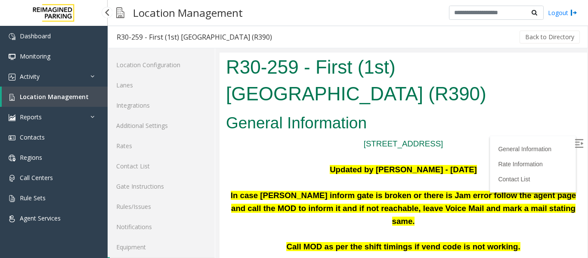
scroll to position [26, 0]
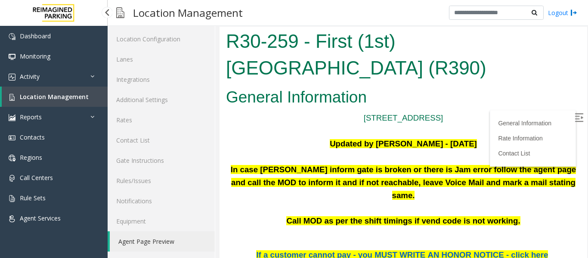
drag, startPoint x: 0, startPoint y: 0, endPoint x: 60, endPoint y: 99, distance: 115.4
click at [60, 99] on span "Location Management" at bounding box center [54, 97] width 69 height 8
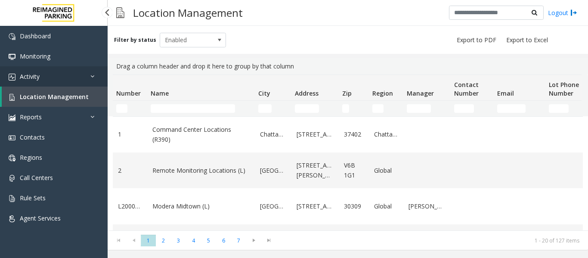
click at [82, 74] on link "Activity" at bounding box center [54, 76] width 108 height 20
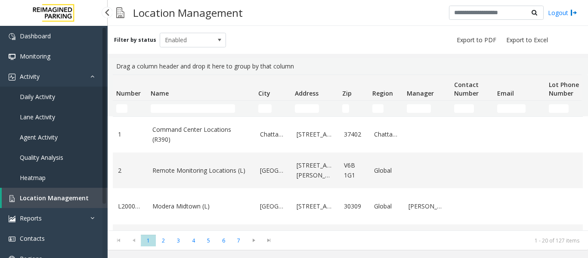
click at [63, 133] on link "Agent Activity" at bounding box center [54, 137] width 108 height 20
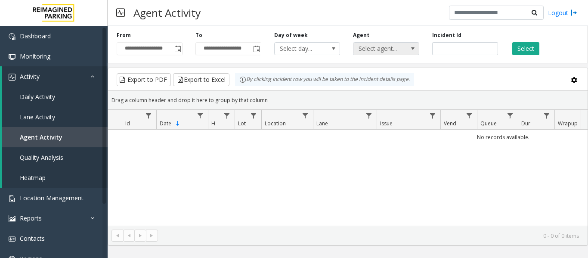
click at [395, 53] on span "Select agent..." at bounding box center [380, 49] width 52 height 12
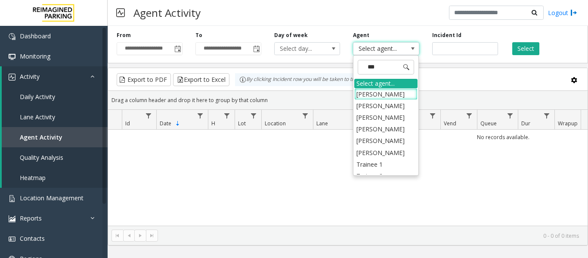
type input "****"
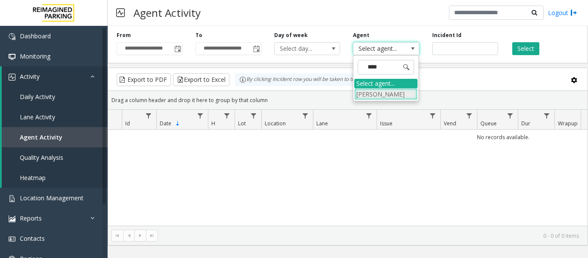
click at [391, 89] on li "Neha Kushwaha" at bounding box center [385, 94] width 63 height 12
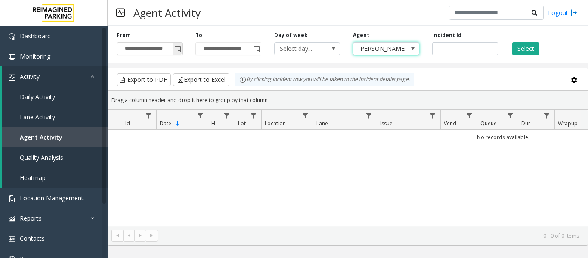
click at [177, 49] on span "Toggle popup" at bounding box center [177, 49] width 7 height 7
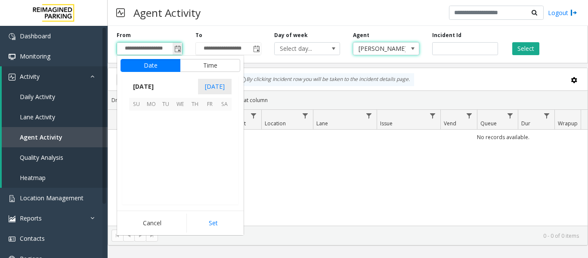
scroll to position [154560, 0]
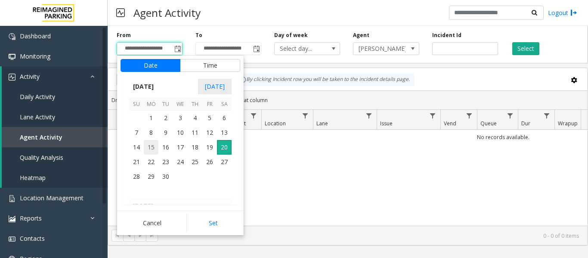
click at [152, 144] on span "15" at bounding box center [151, 147] width 15 height 15
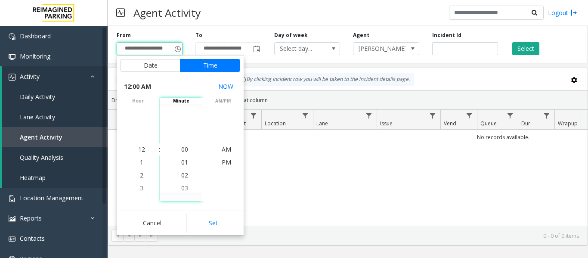
drag, startPoint x: 219, startPoint y: 220, endPoint x: 223, endPoint y: 211, distance: 9.1
click at [220, 219] on button "Set" at bounding box center [213, 223] width 54 height 19
type input "**********"
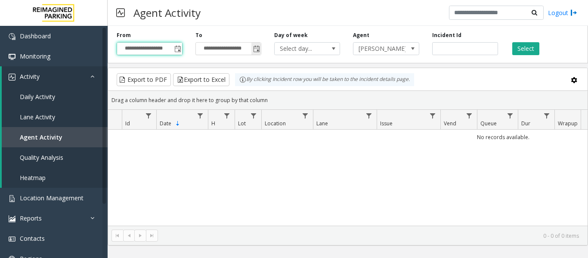
click at [260, 50] on span "Toggle popup" at bounding box center [256, 49] width 7 height 7
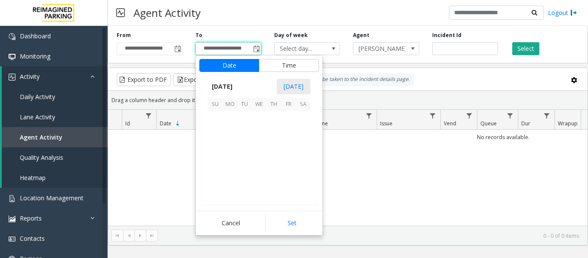
scroll to position [13, 0]
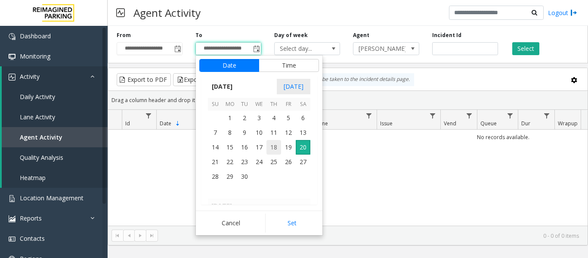
click at [271, 146] on span "18" at bounding box center [274, 147] width 15 height 15
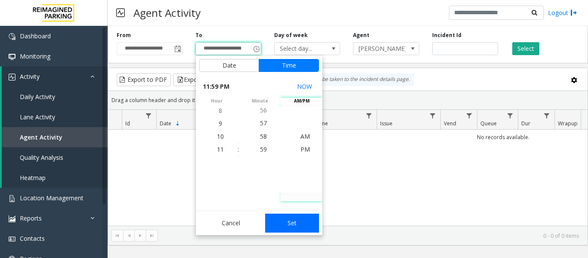
click at [302, 232] on button "Set" at bounding box center [292, 223] width 54 height 19
type input "**********"
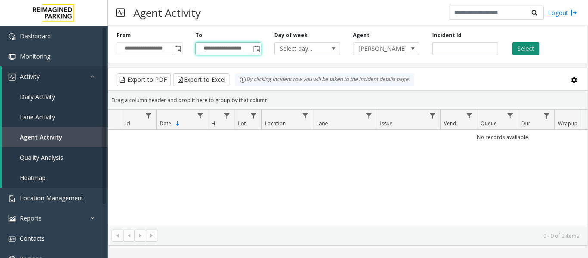
click at [517, 51] on button "Select" at bounding box center [525, 48] width 27 height 13
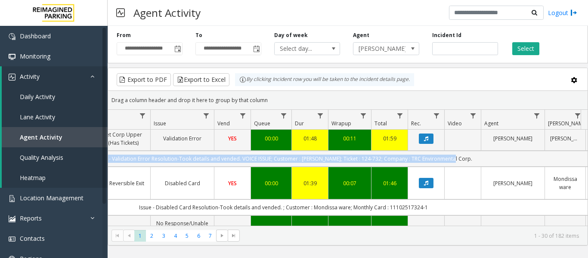
scroll to position [0, 237]
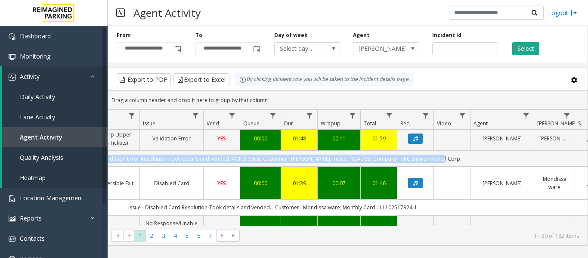
drag, startPoint x: 336, startPoint y: 167, endPoint x: 503, endPoint y: 165, distance: 166.2
click at [503, 165] on td "Issue - Validation Error Resolution-Took details and vended. VOICE ISSUE; Custo…" at bounding box center [273, 159] width 776 height 16
click at [486, 167] on td "Issue - Validation Error Resolution-Took details and vended. VOICE ISSUE; Custo…" at bounding box center [273, 159] width 776 height 16
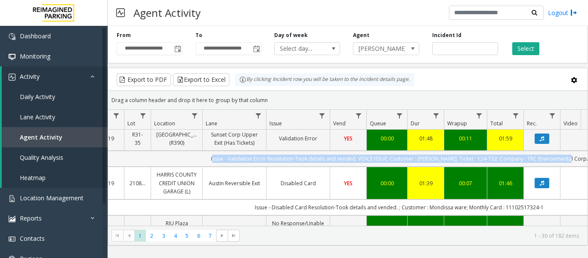
scroll to position [0, 78]
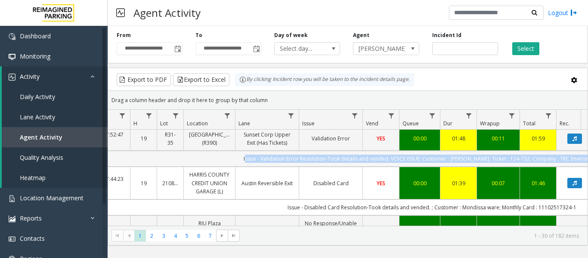
drag, startPoint x: 484, startPoint y: 167, endPoint x: 158, endPoint y: 165, distance: 326.0
click at [158, 165] on td "Issue - Validation Error Resolution-Took details and vended. VOICE ISSUE; Custo…" at bounding box center [432, 159] width 776 height 16
click at [573, 141] on icon "Data table" at bounding box center [575, 138] width 4 height 5
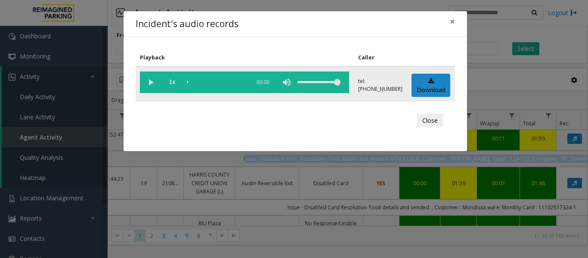
click at [151, 81] on vg-play-pause at bounding box center [151, 82] width 22 height 22
drag, startPoint x: 150, startPoint y: 81, endPoint x: 167, endPoint y: 86, distance: 17.7
click at [150, 81] on vg-play-pause at bounding box center [151, 82] width 22 height 22
click at [150, 80] on vg-play-pause at bounding box center [151, 82] width 22 height 22
click at [148, 81] on vg-play-pause at bounding box center [151, 82] width 22 height 22
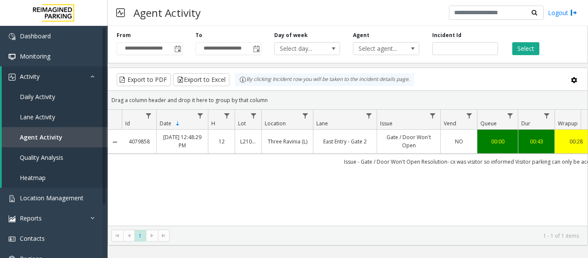
scroll to position [0, 317]
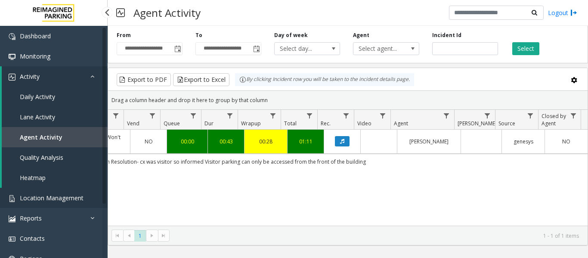
click at [42, 196] on span "Location Management" at bounding box center [52, 198] width 64 height 8
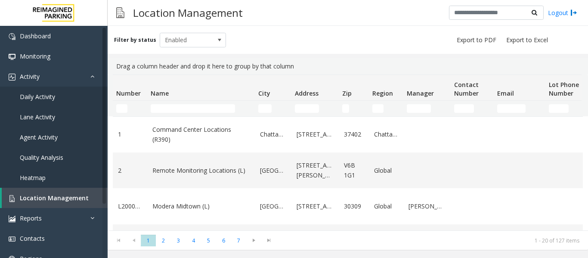
click at [193, 104] on td "Name Filter" at bounding box center [201, 109] width 108 height 16
click at [191, 109] on input "Name Filter" at bounding box center [193, 108] width 84 height 9
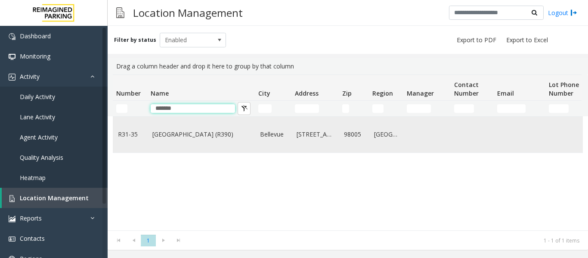
type input "******"
click at [186, 139] on link "[GEOGRAPHIC_DATA] (R390)" at bounding box center [200, 134] width 97 height 9
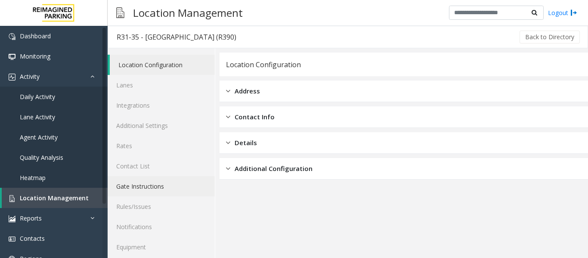
scroll to position [26, 0]
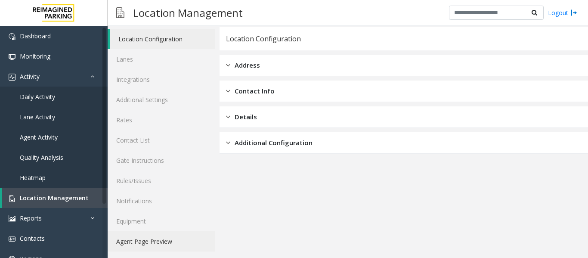
click at [185, 233] on link "Agent Page Preview" at bounding box center [161, 241] width 107 height 20
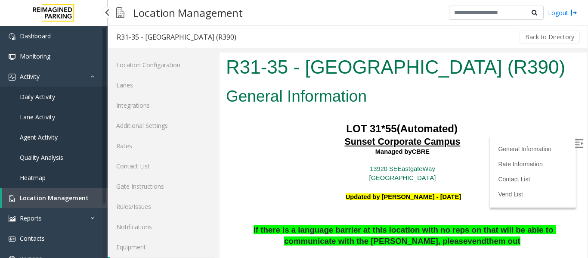
scroll to position [26, 0]
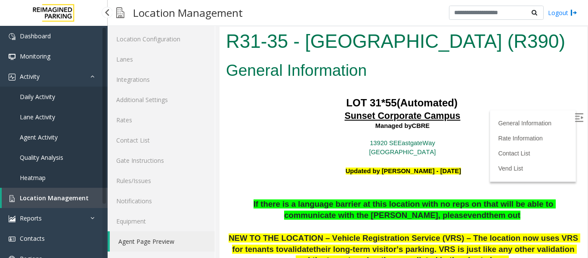
click at [35, 192] on link "Location Management" at bounding box center [55, 198] width 106 height 20
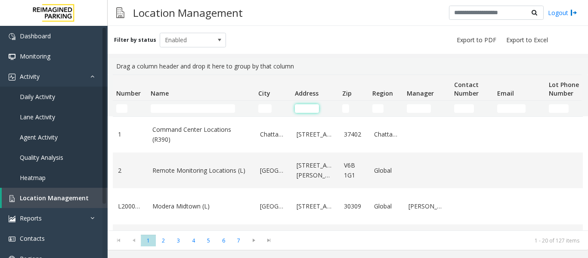
click at [301, 108] on input "Address Filter" at bounding box center [307, 108] width 24 height 9
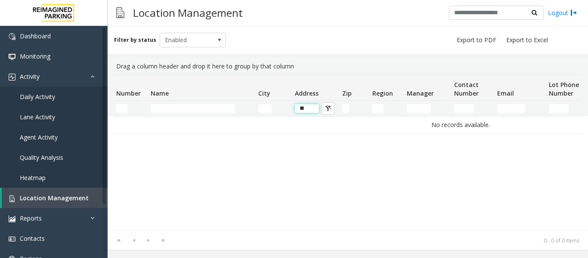
type input "*"
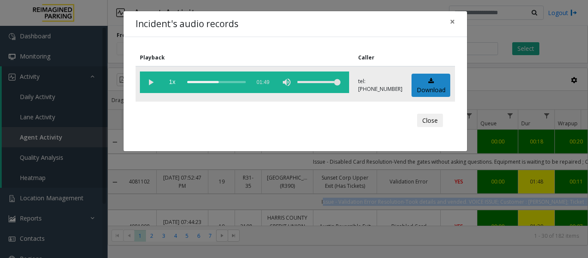
scroll to position [43, 78]
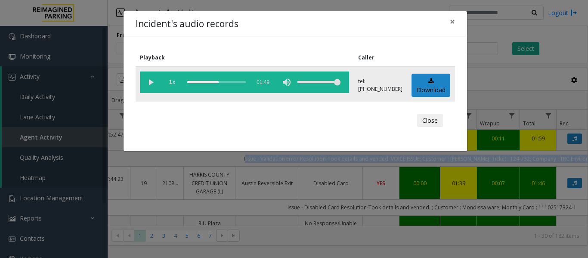
click at [189, 81] on div "scrub bar" at bounding box center [216, 82] width 59 height 22
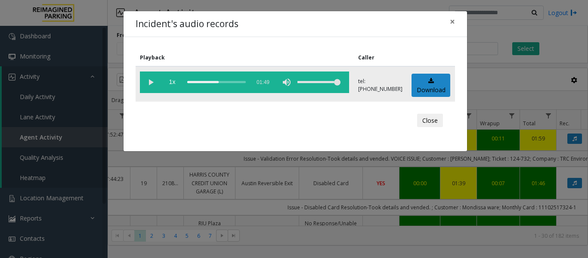
click at [187, 83] on vg-controls "1x 01:49" at bounding box center [244, 82] width 209 height 22
click at [188, 82] on div "scrub bar" at bounding box center [216, 82] width 59 height 22
click at [150, 82] on vg-play-pause at bounding box center [151, 82] width 22 height 22
click at [441, 118] on button "Close" at bounding box center [430, 121] width 26 height 14
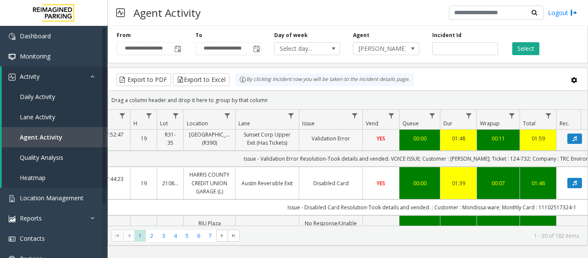
click at [204, 147] on link "Sunset Corporate Campus (R390)" at bounding box center [209, 138] width 41 height 16
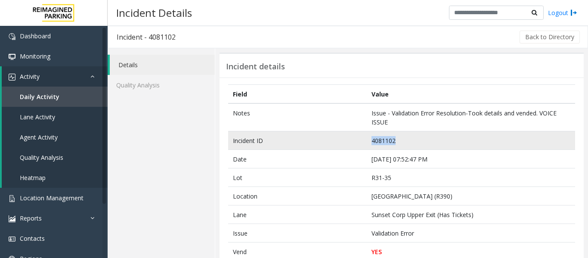
drag, startPoint x: 417, startPoint y: 143, endPoint x: 345, endPoint y: 141, distance: 72.4
click at [345, 141] on tr "Incident ID 4081102" at bounding box center [401, 140] width 347 height 19
copy tr "4081102"
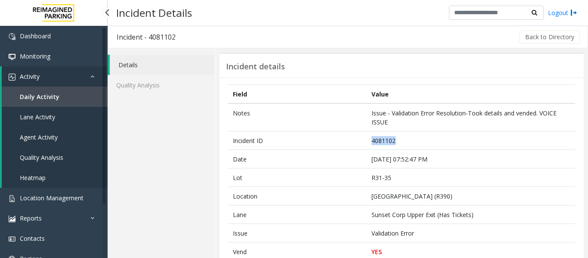
click at [56, 137] on span "Agent Activity" at bounding box center [39, 137] width 38 height 8
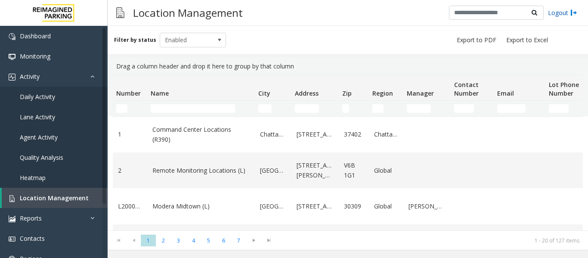
click at [564, 13] on link "Logout" at bounding box center [562, 12] width 29 height 9
